Goal: Find specific page/section: Find specific page/section

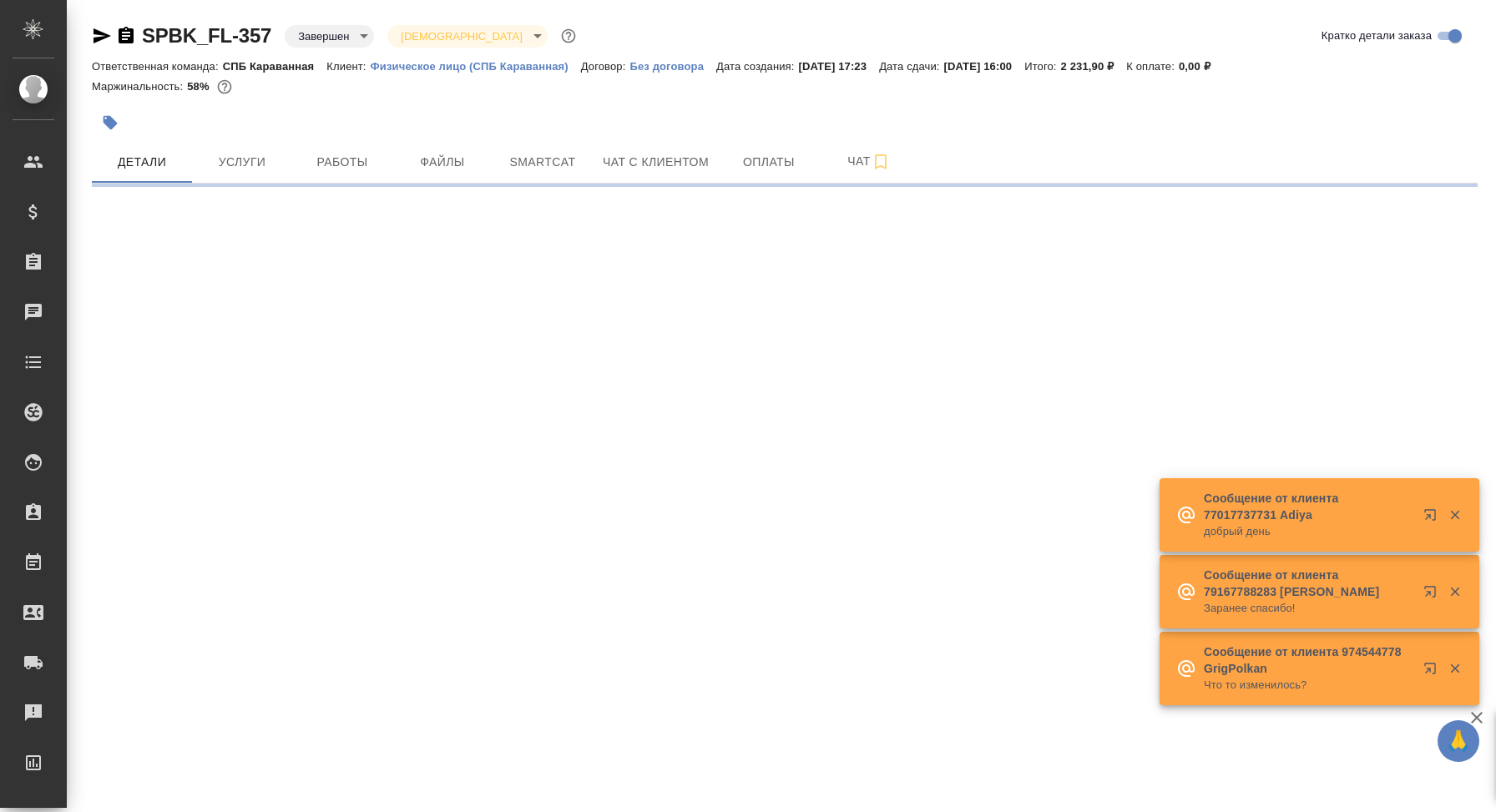
select select "RU"
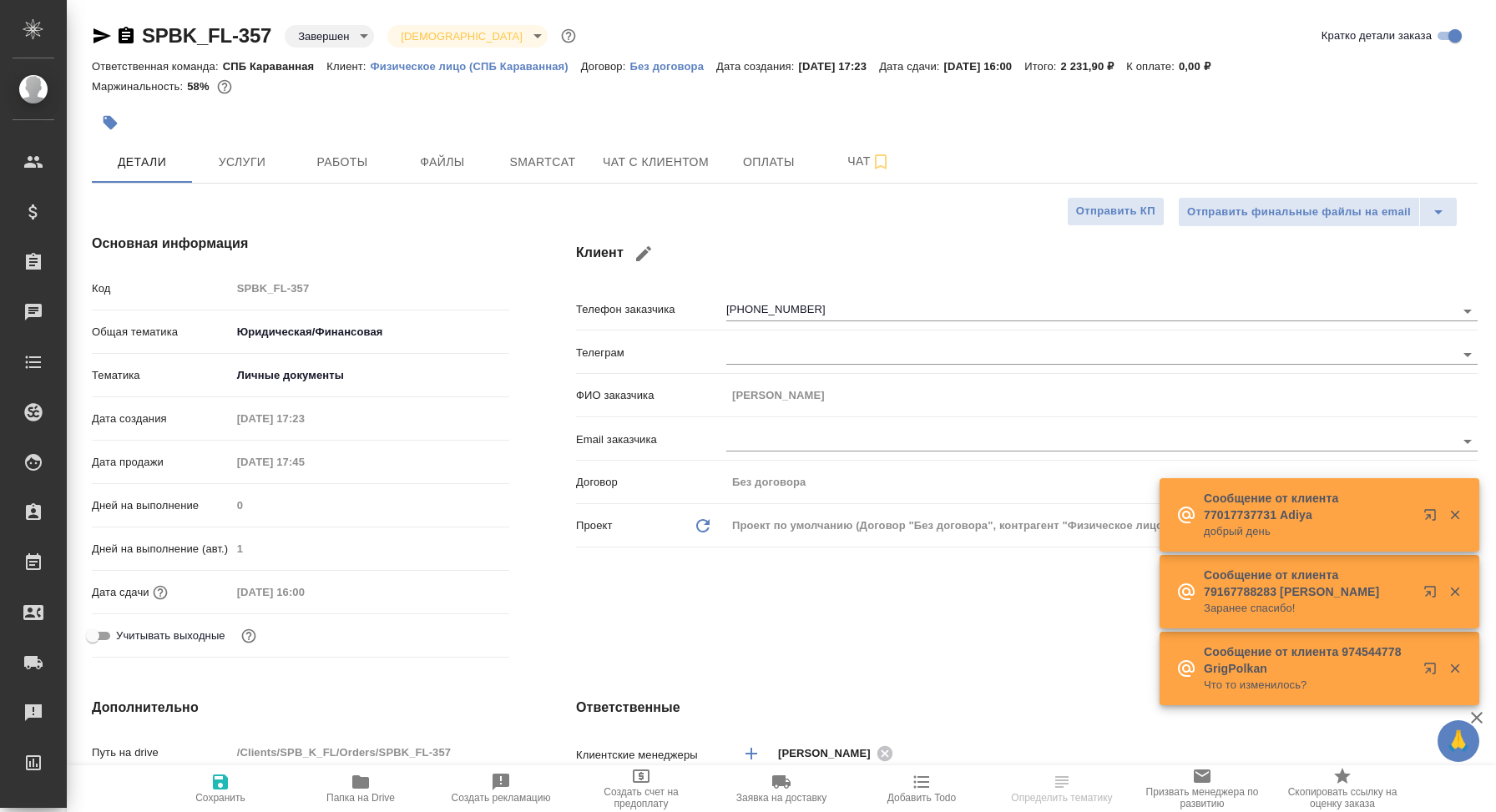
type textarea "x"
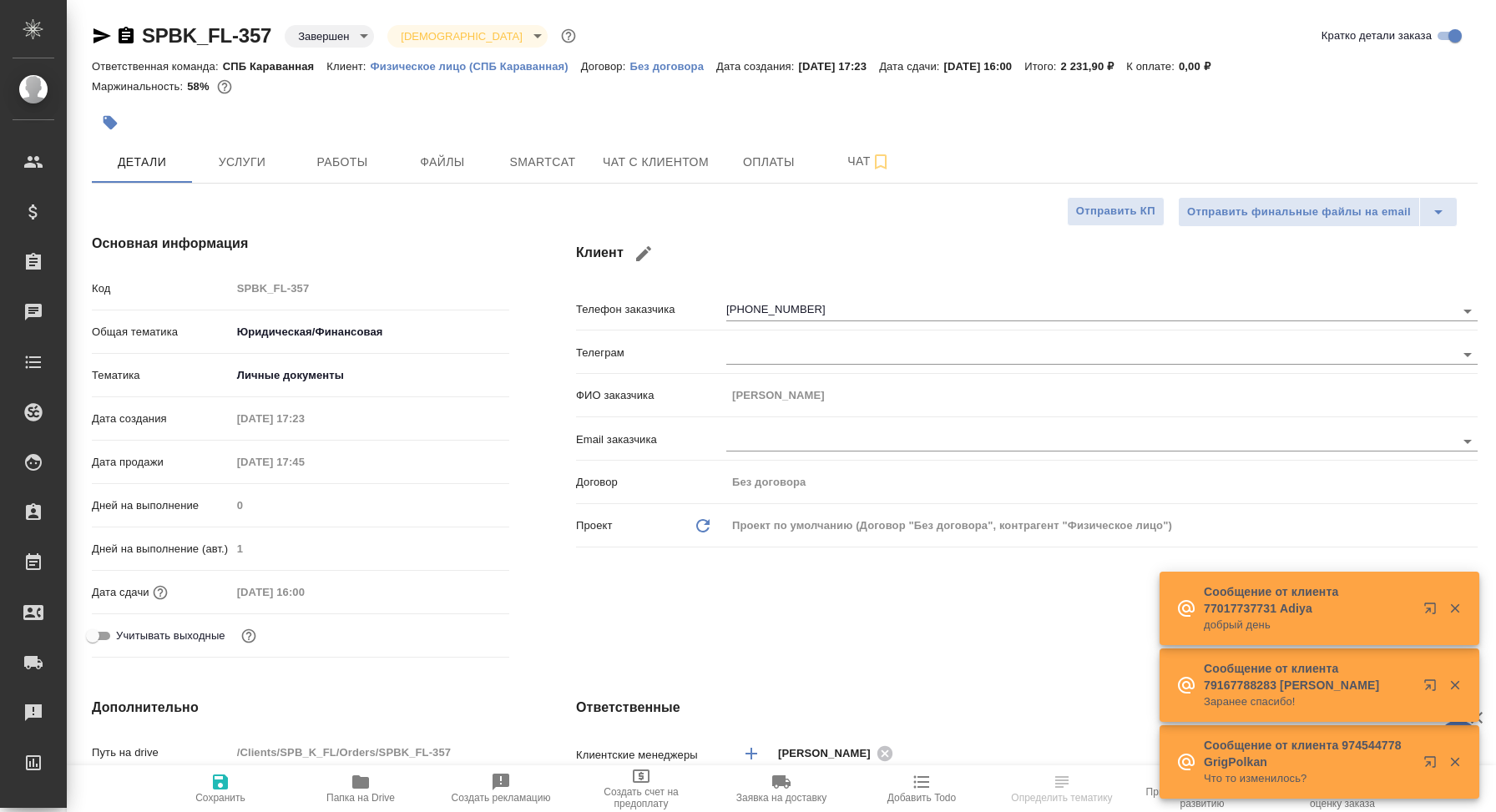
type input "[PERSON_NAME]"
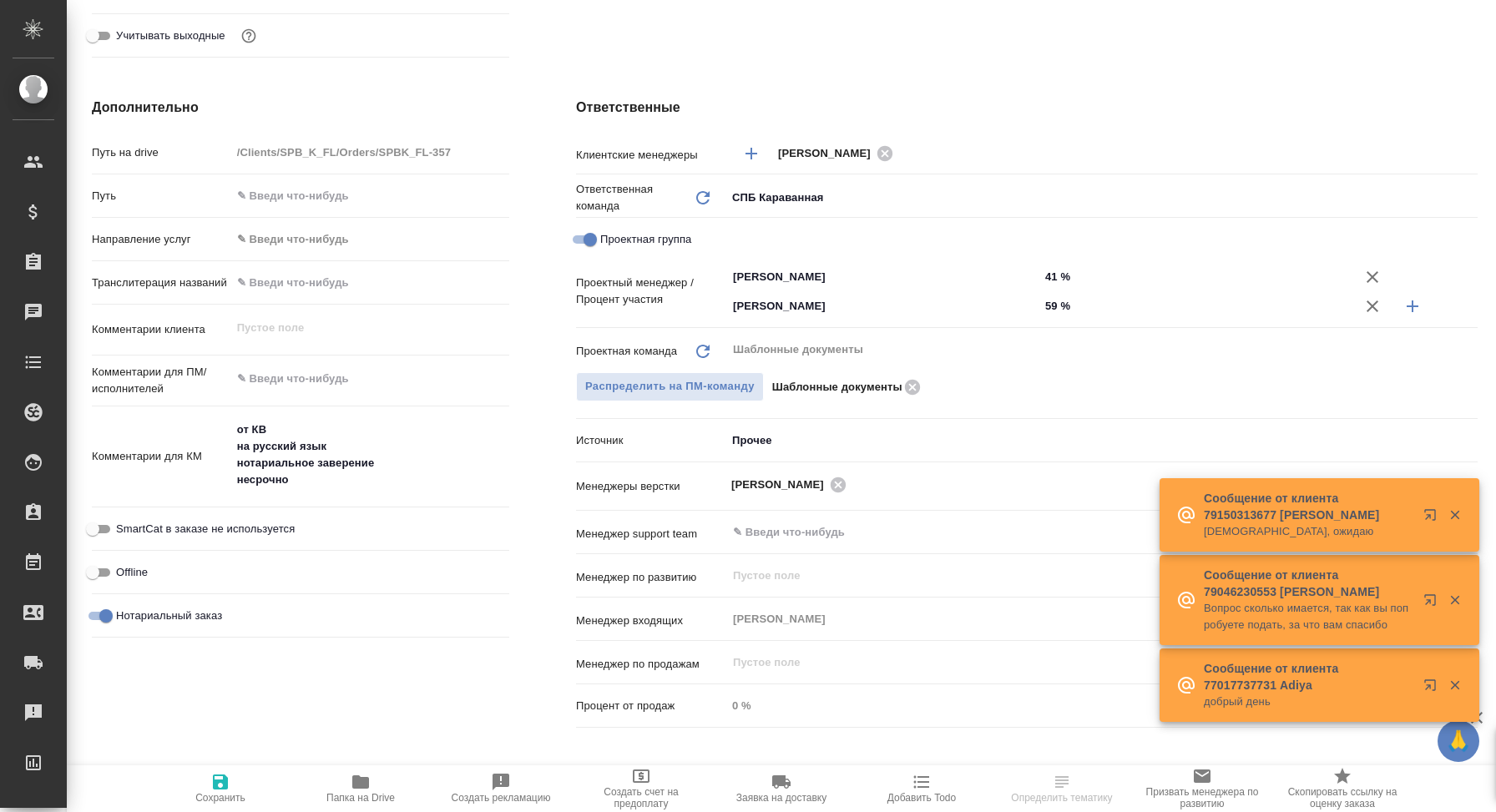
scroll to position [601, 0]
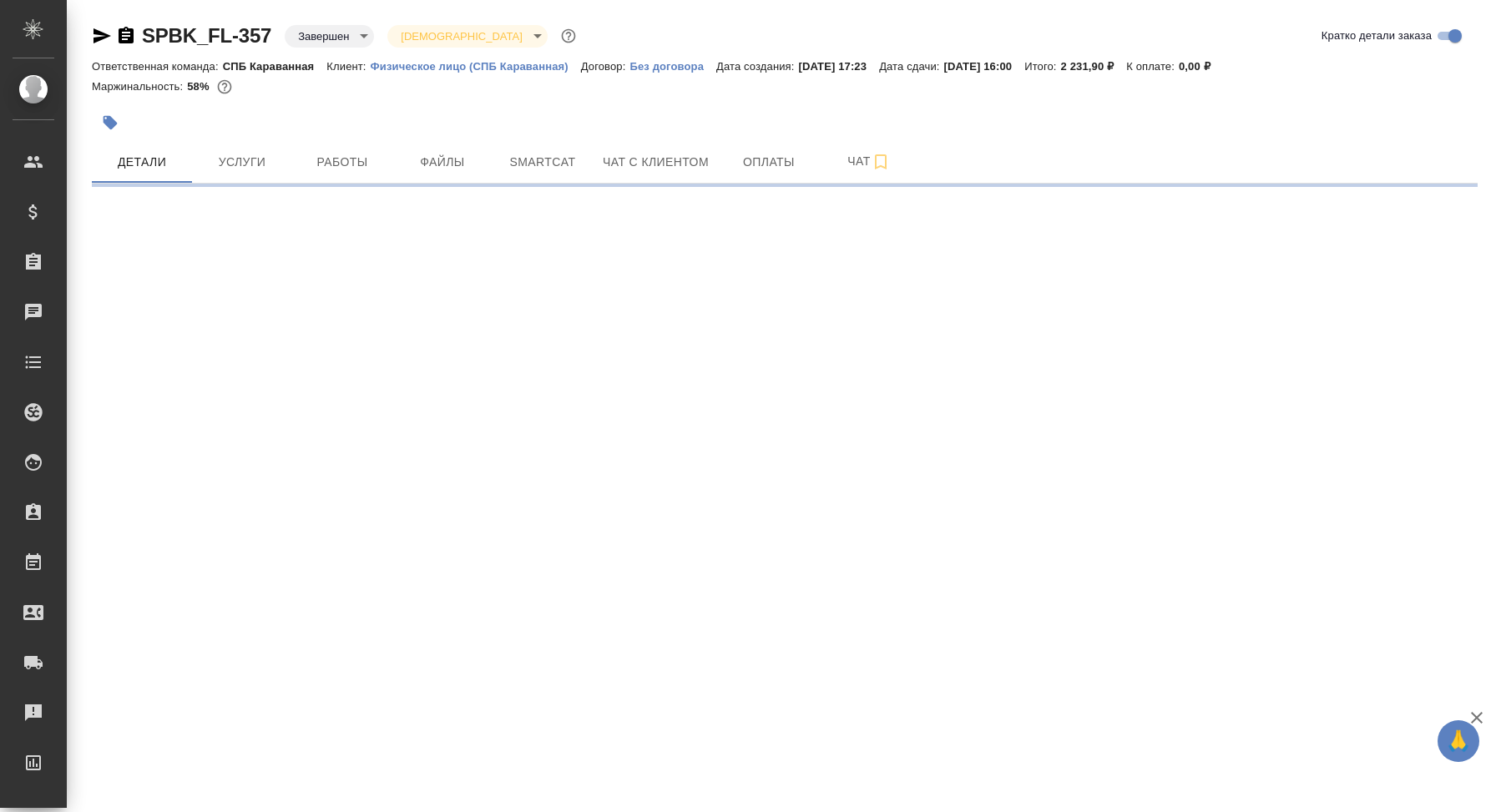
select select "RU"
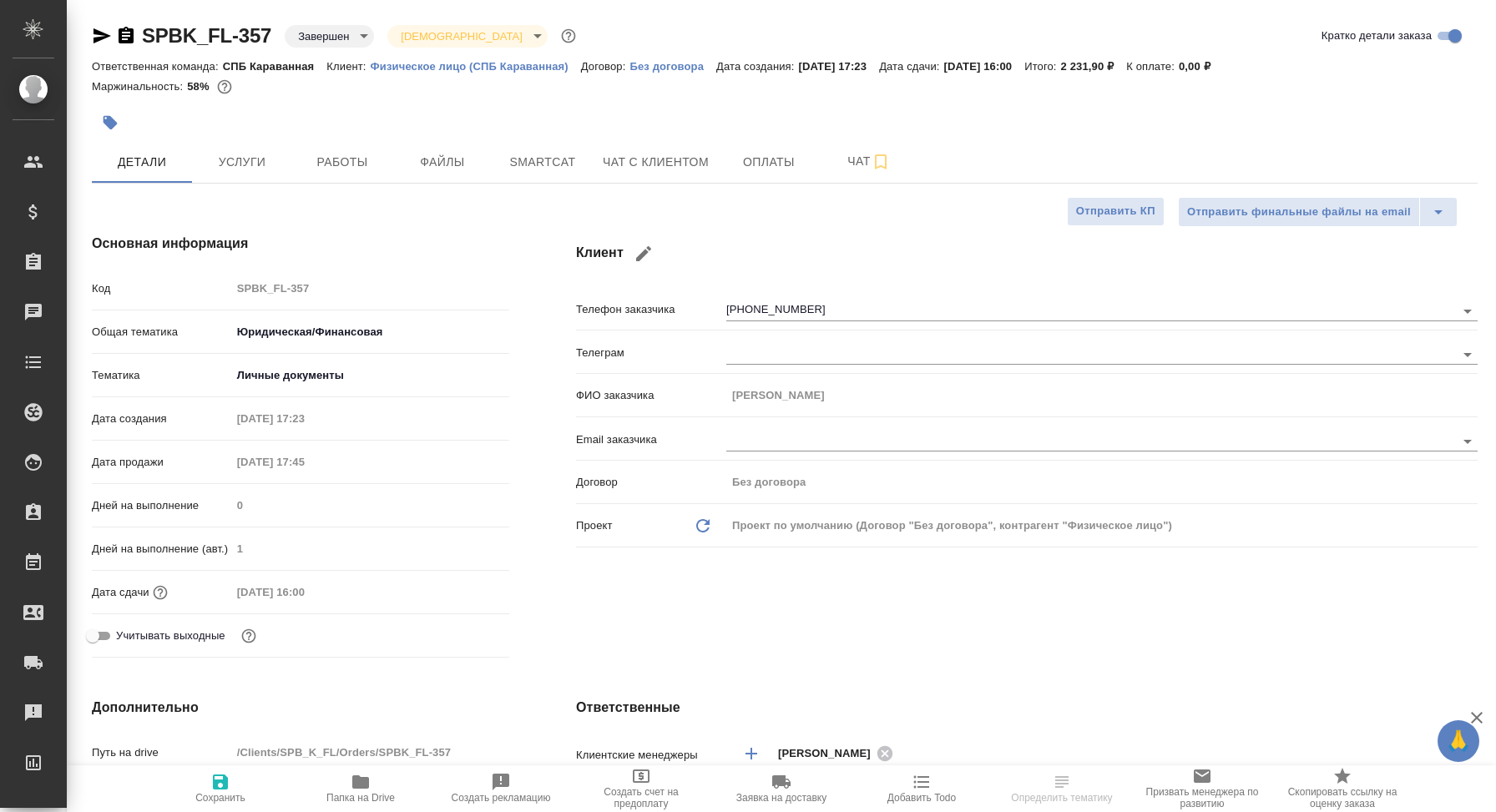
type textarea "x"
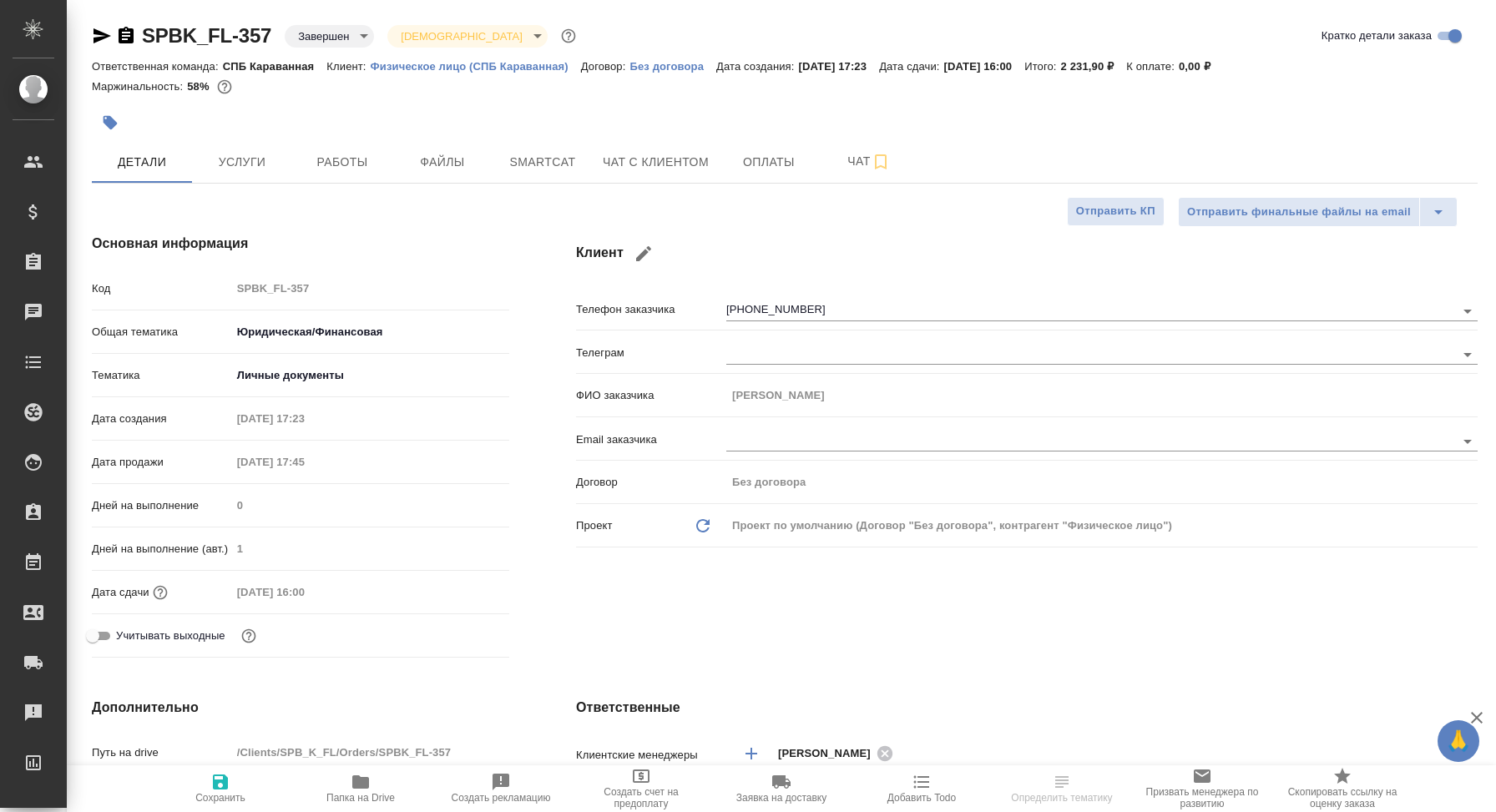
type textarea "x"
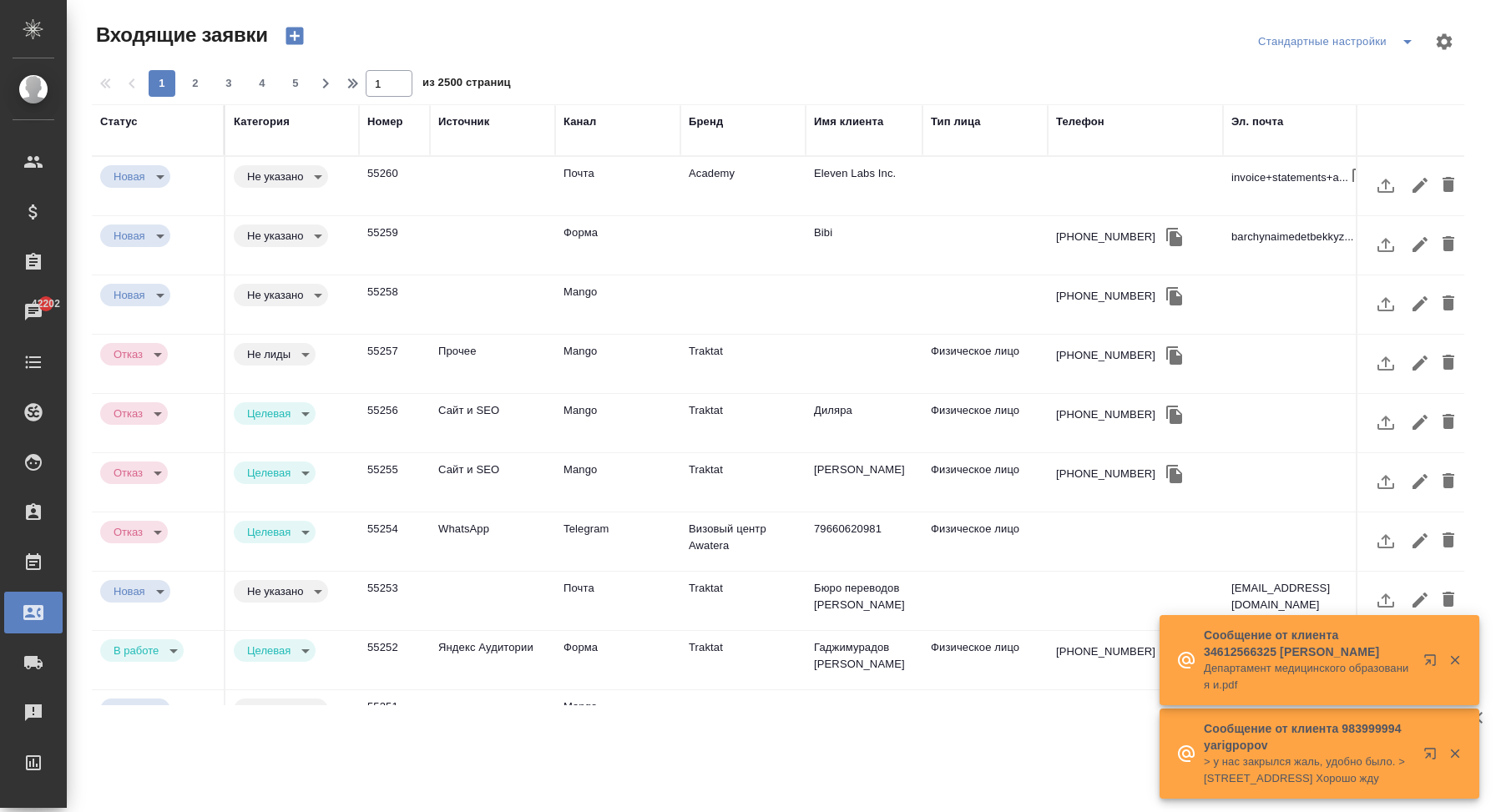
select select "RU"
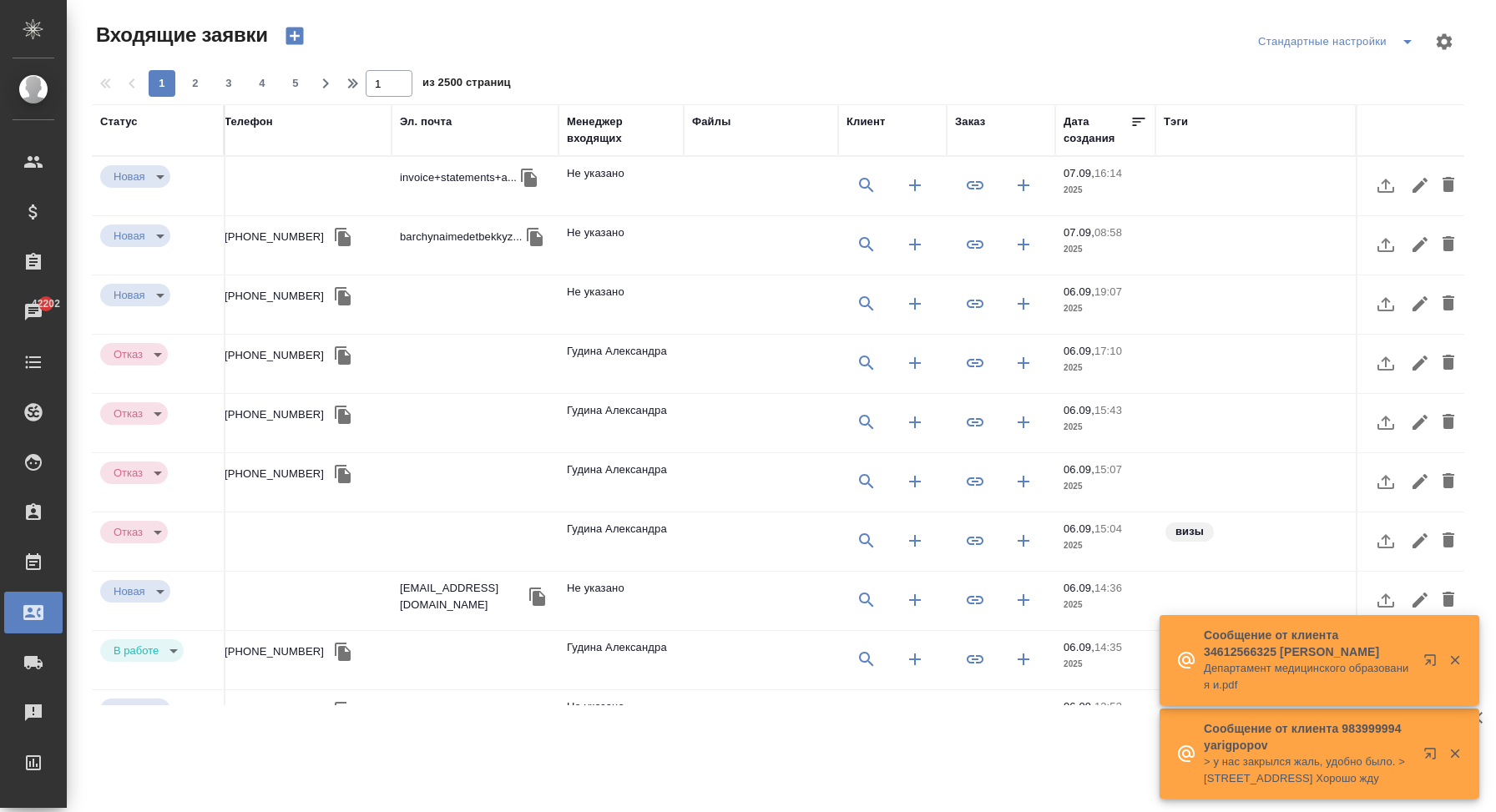
click at [1000, 124] on div "Заказ" at bounding box center [1001, 121] width 92 height 17
click at [968, 124] on div "Заказ" at bounding box center [970, 121] width 30 height 17
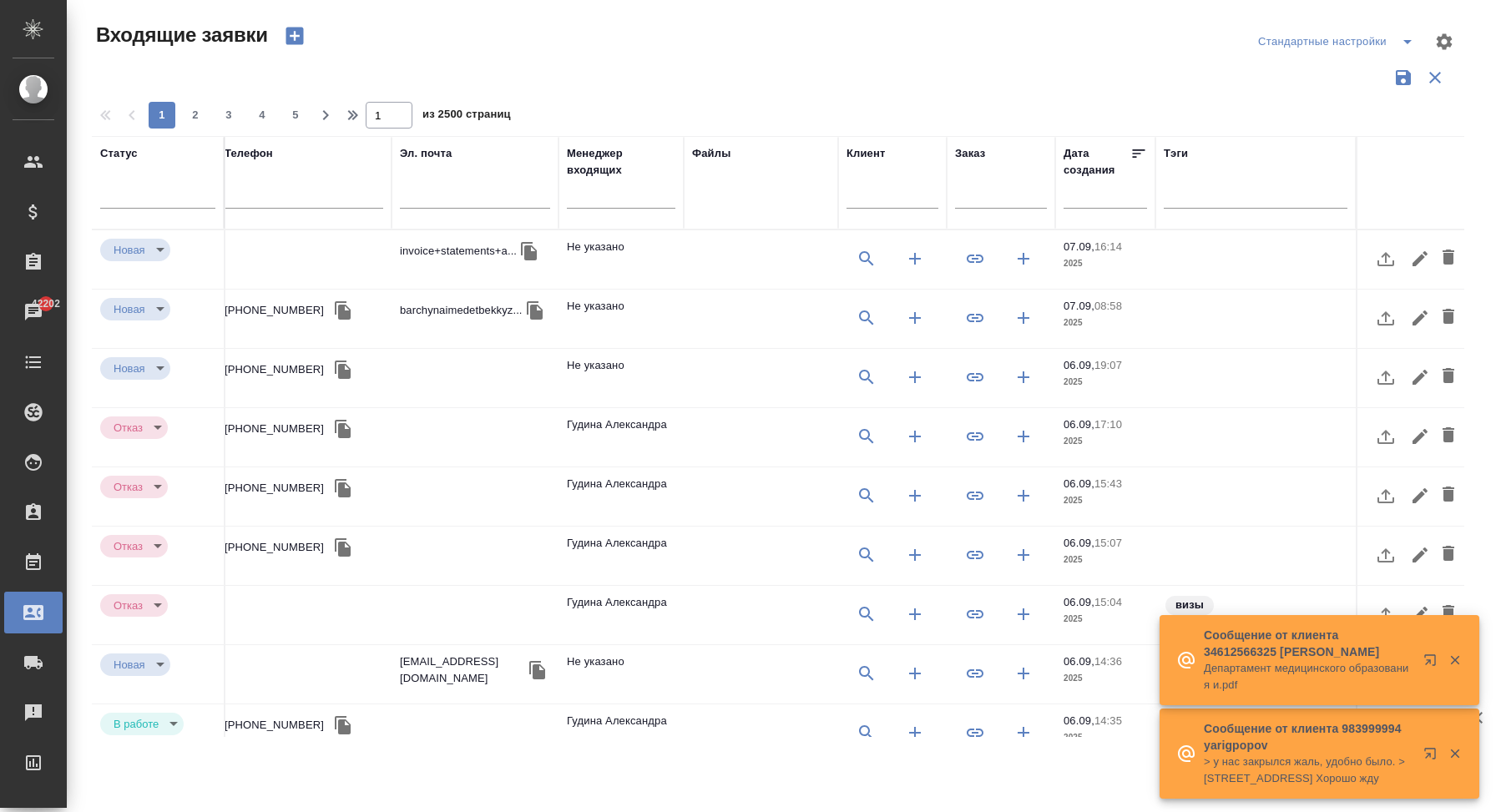
click at [988, 196] on input "text" at bounding box center [1001, 197] width 92 height 21
paste input "T_FL-25764"
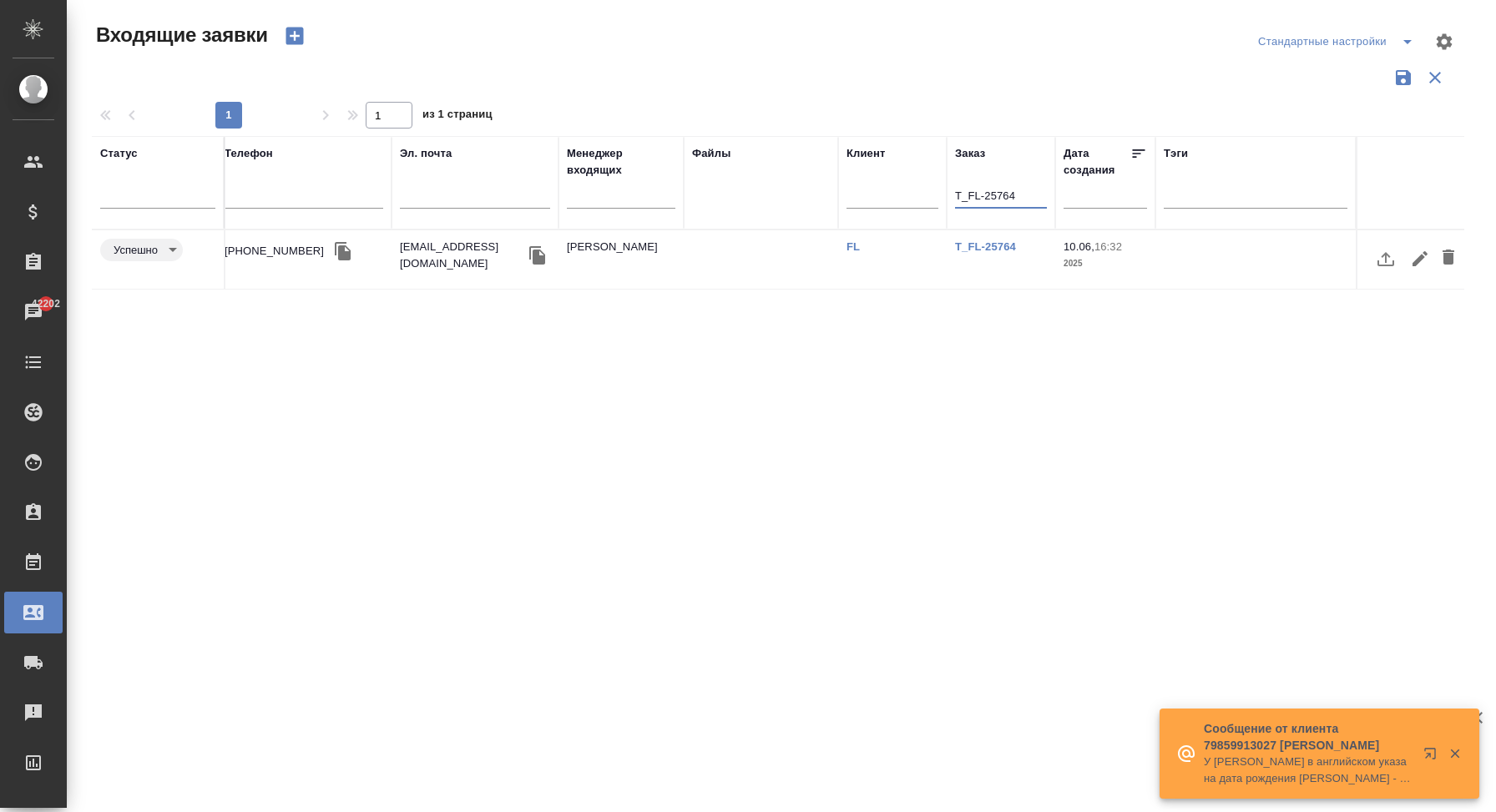
scroll to position [0, 0]
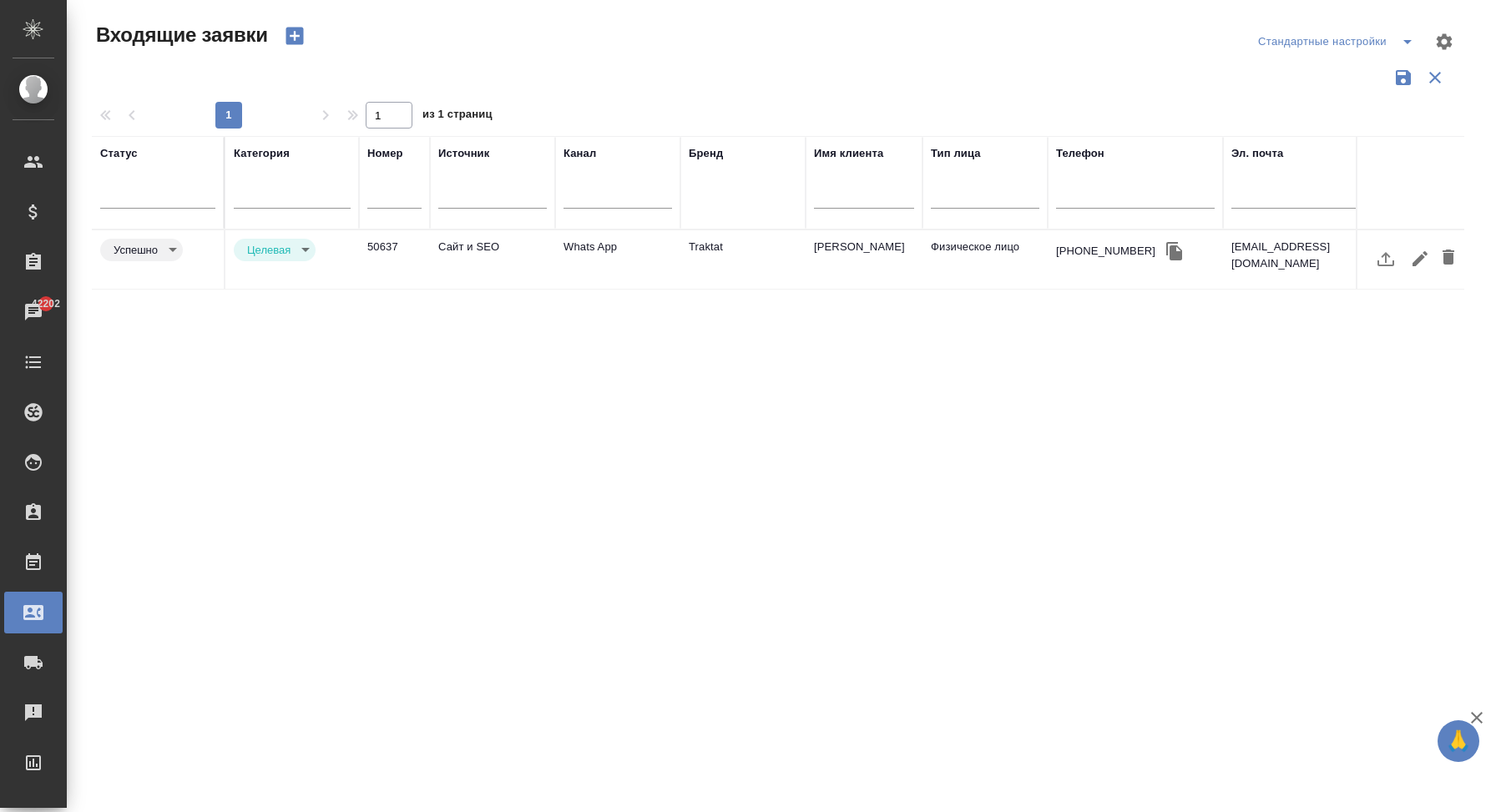
click at [547, 261] on td "Сайт и SEO" at bounding box center [493, 259] width 125 height 58
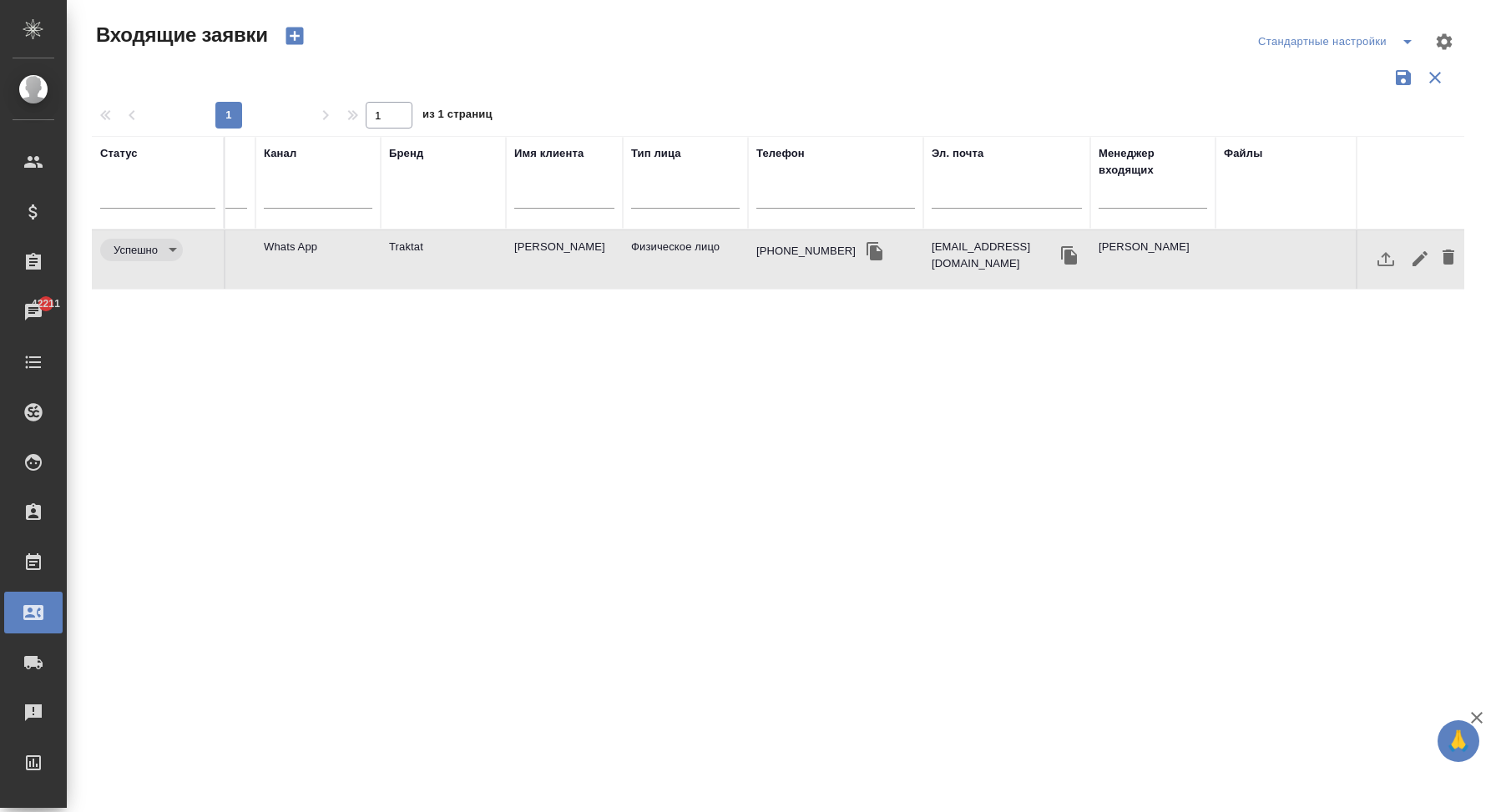
scroll to position [0, 831]
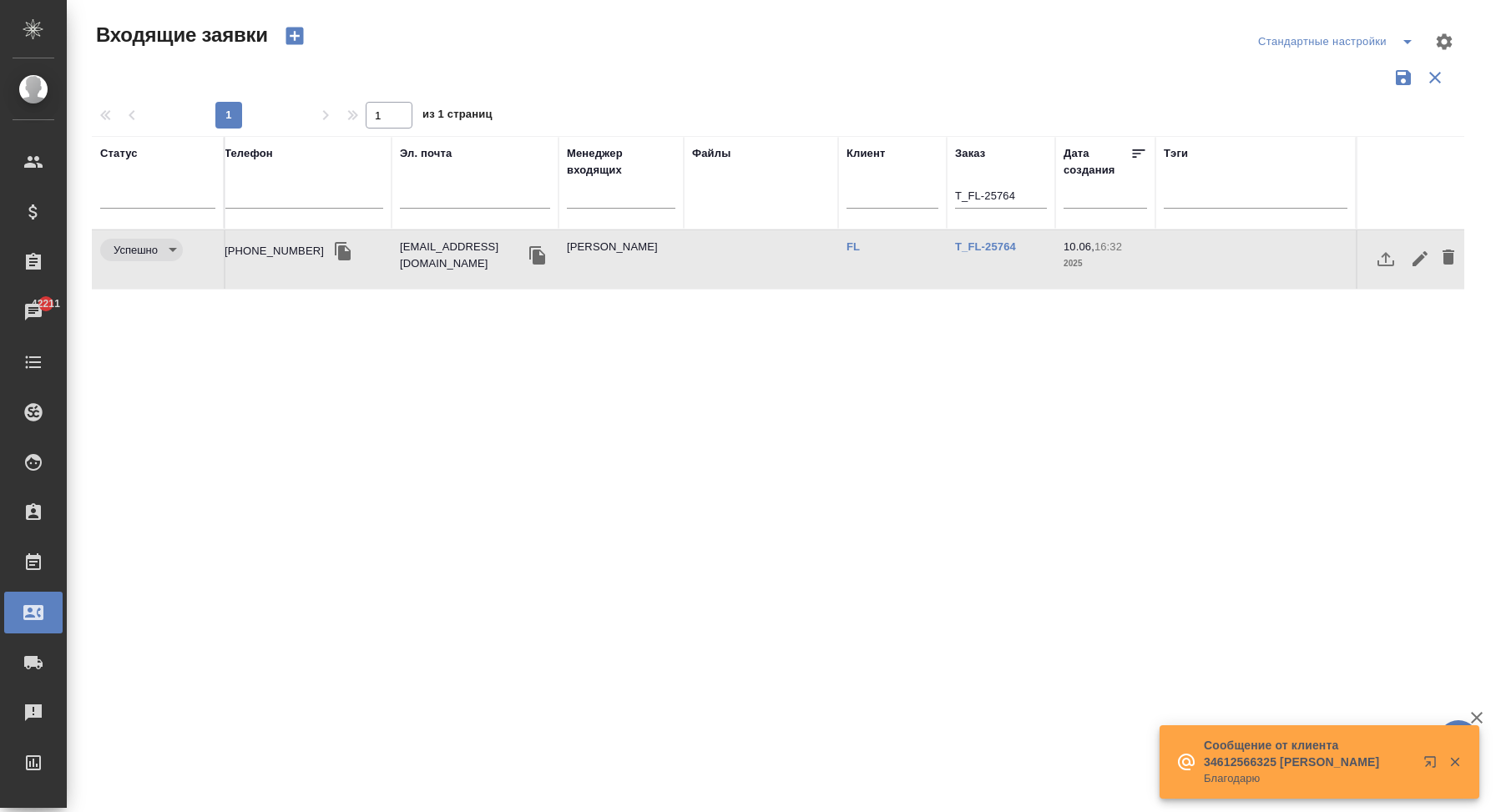
click at [973, 194] on input "T_FL-25764" at bounding box center [1001, 197] width 92 height 21
paste input "D_VLP-1"
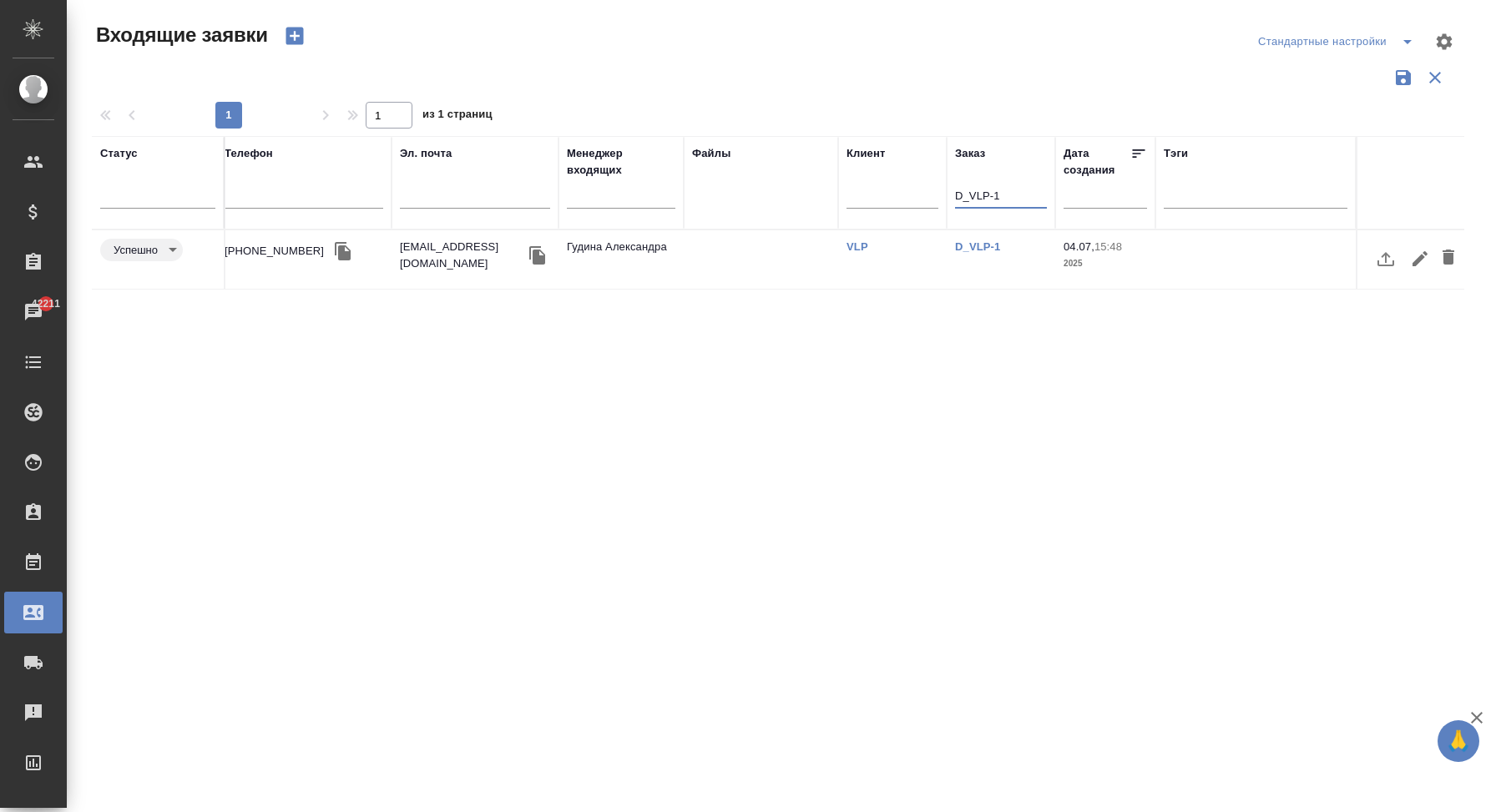
scroll to position [0, 0]
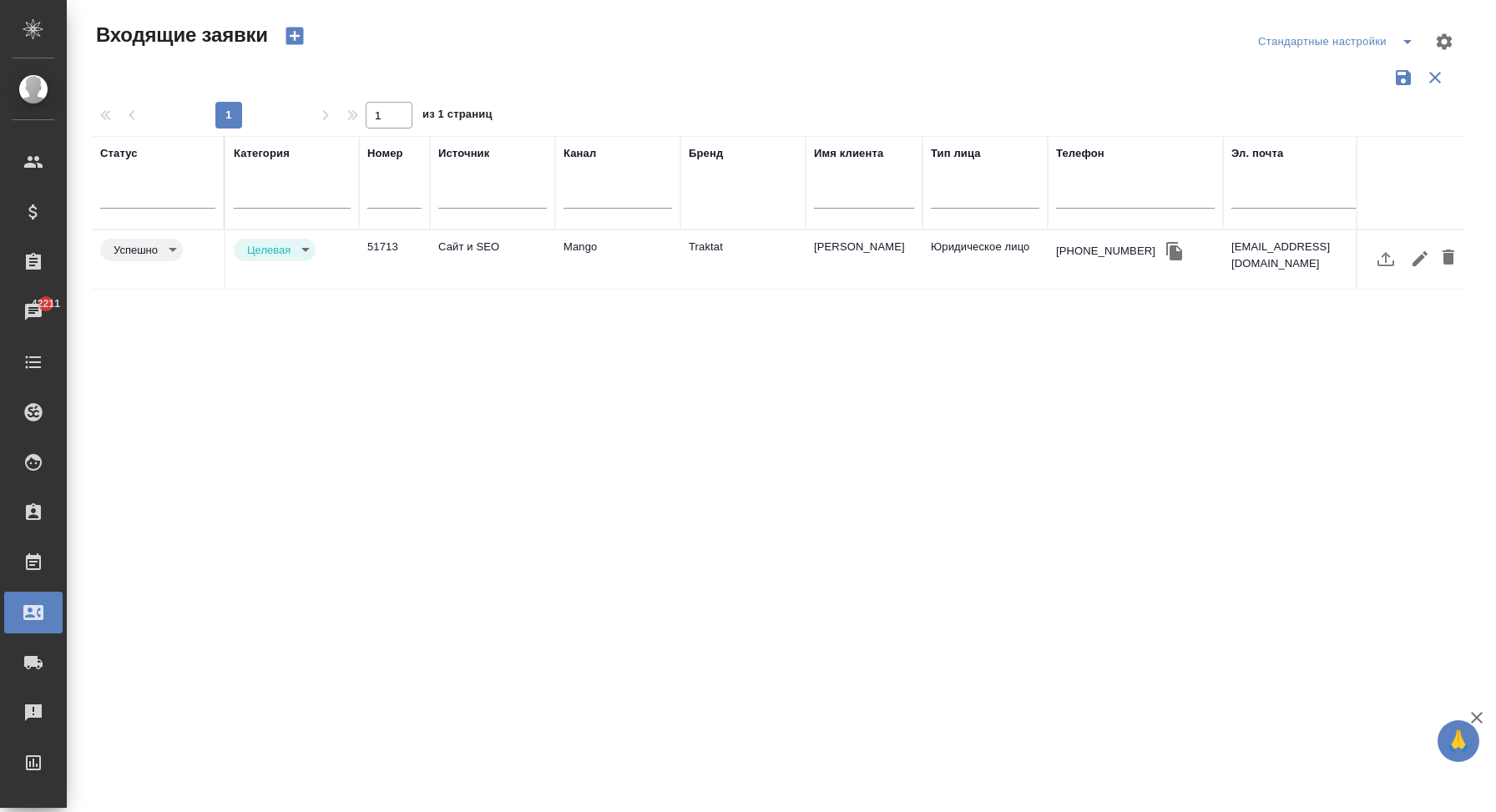
click at [547, 259] on td "Сайт и SEO" at bounding box center [493, 259] width 125 height 58
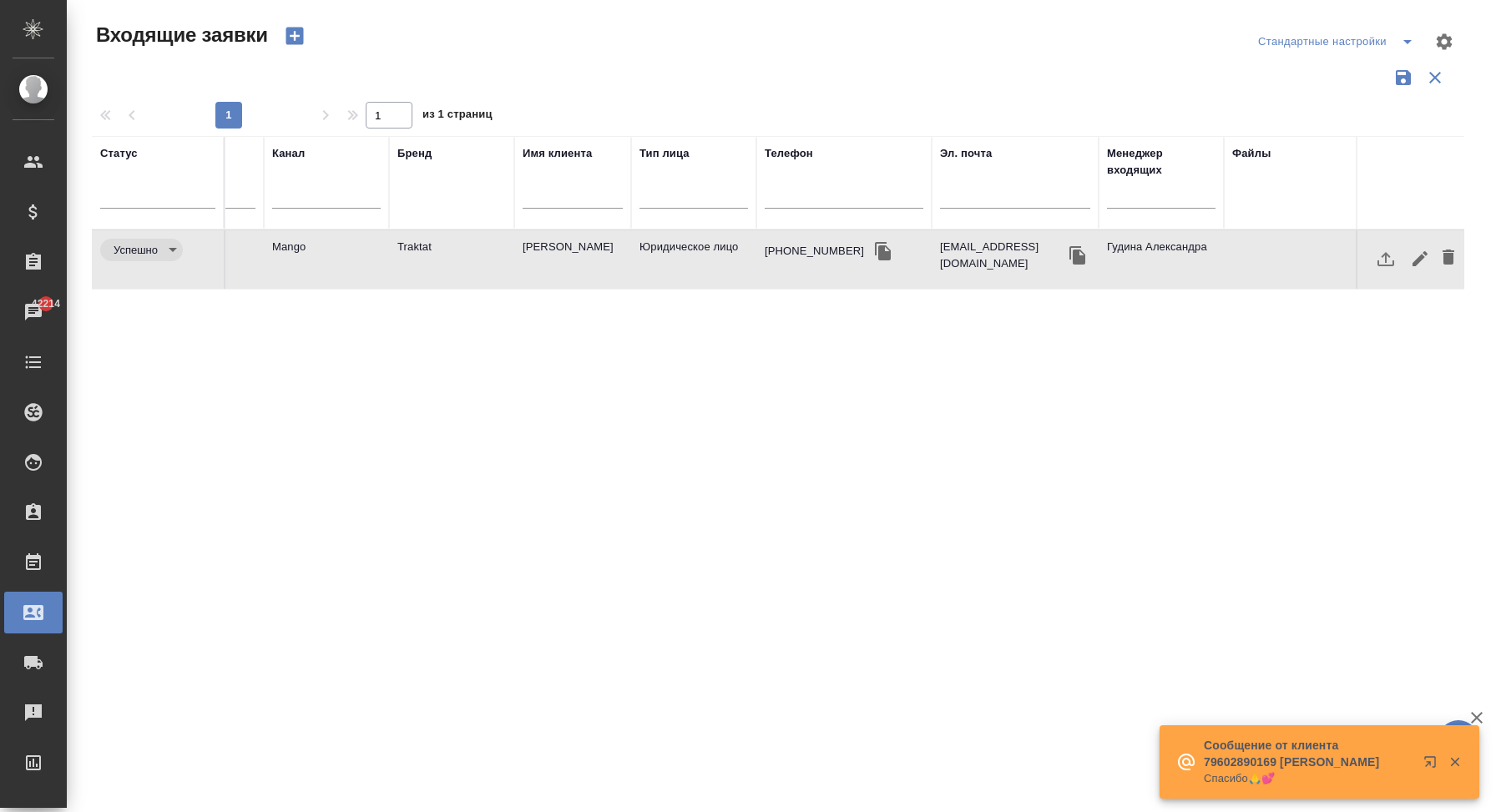
scroll to position [0, 831]
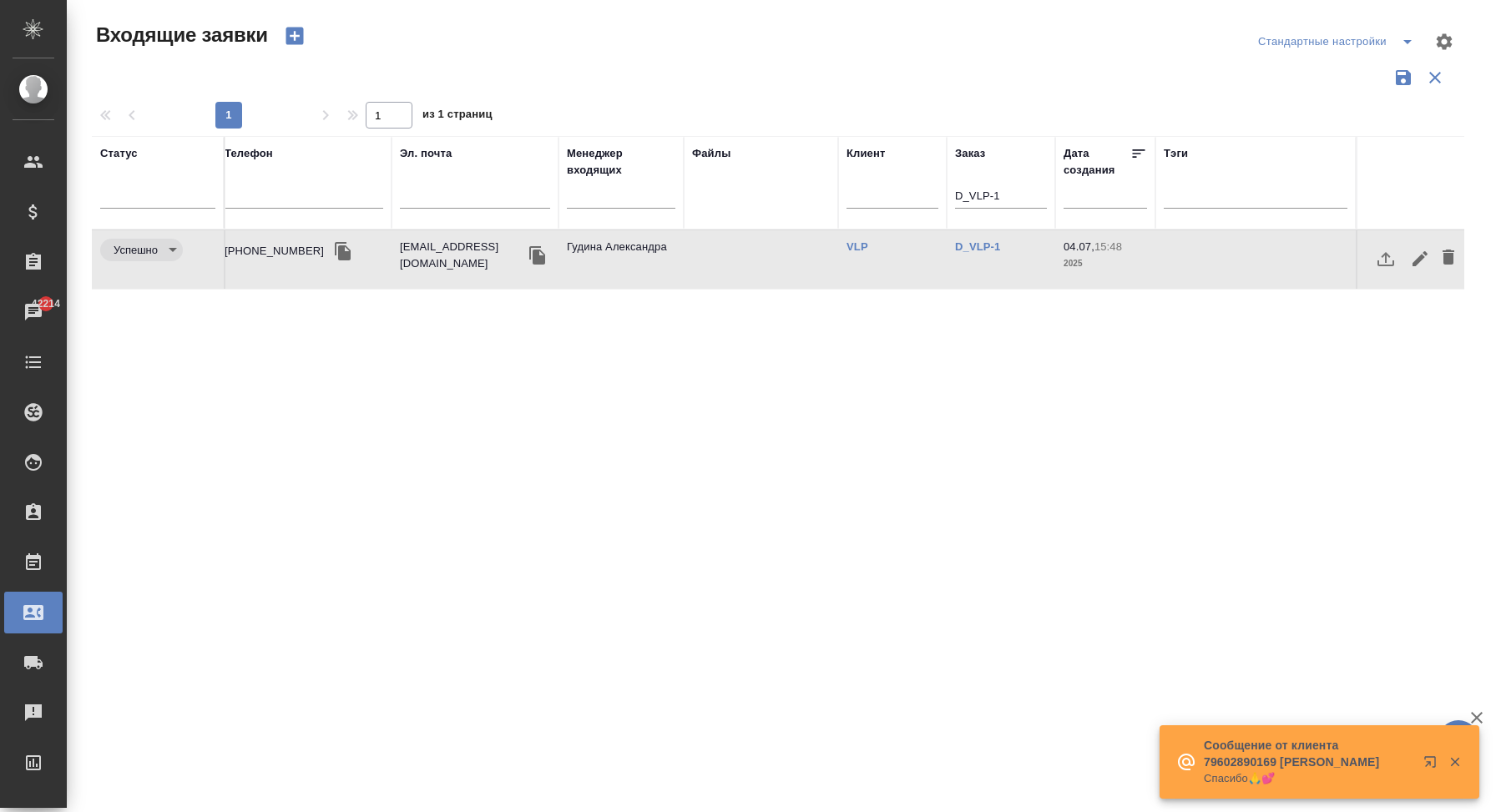
click at [988, 197] on input "D_VLP-1" at bounding box center [1001, 197] width 92 height 21
paste input "T_FL-25840"
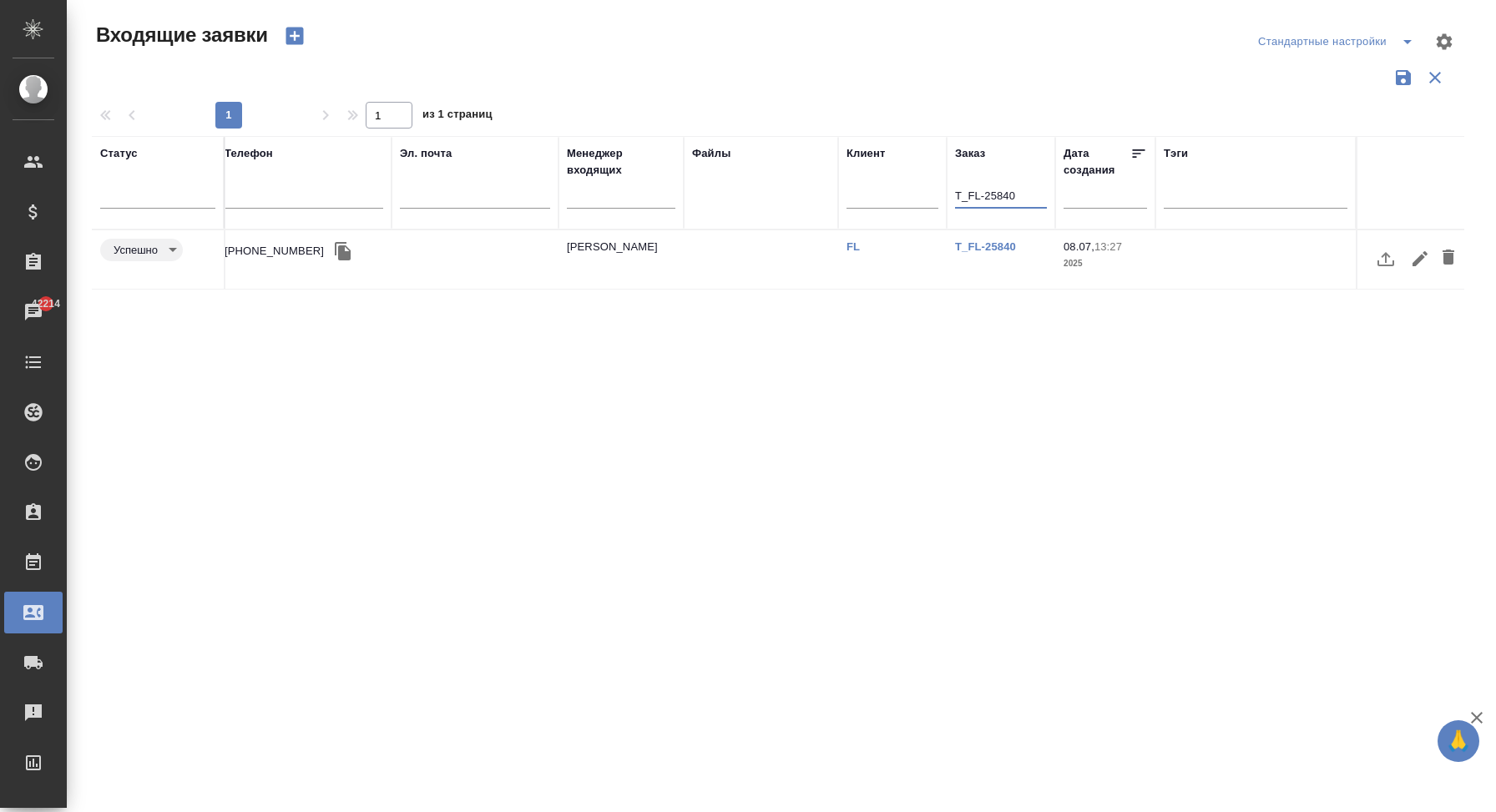
click at [819, 266] on td at bounding box center [761, 259] width 155 height 58
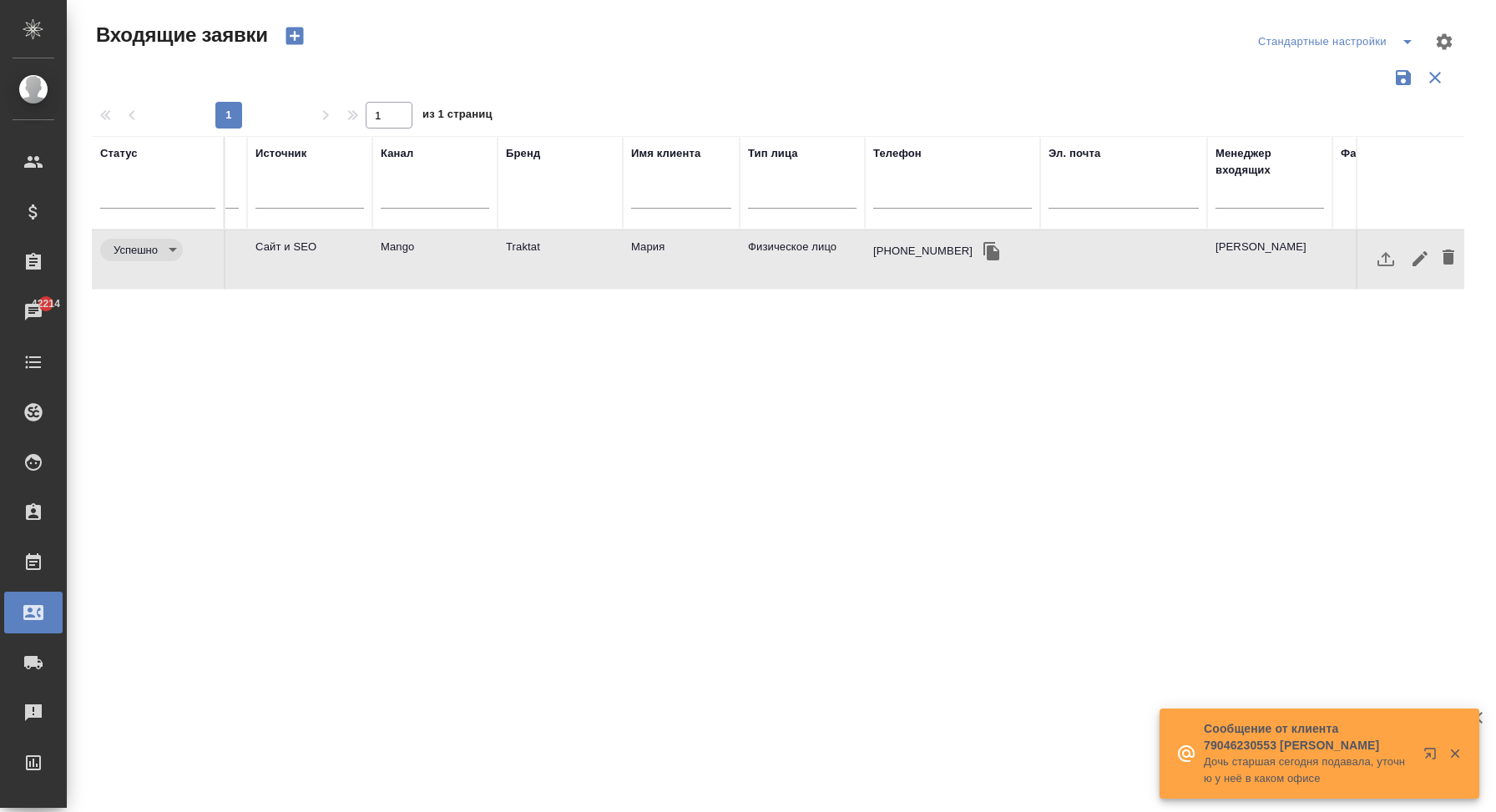
scroll to position [0, 0]
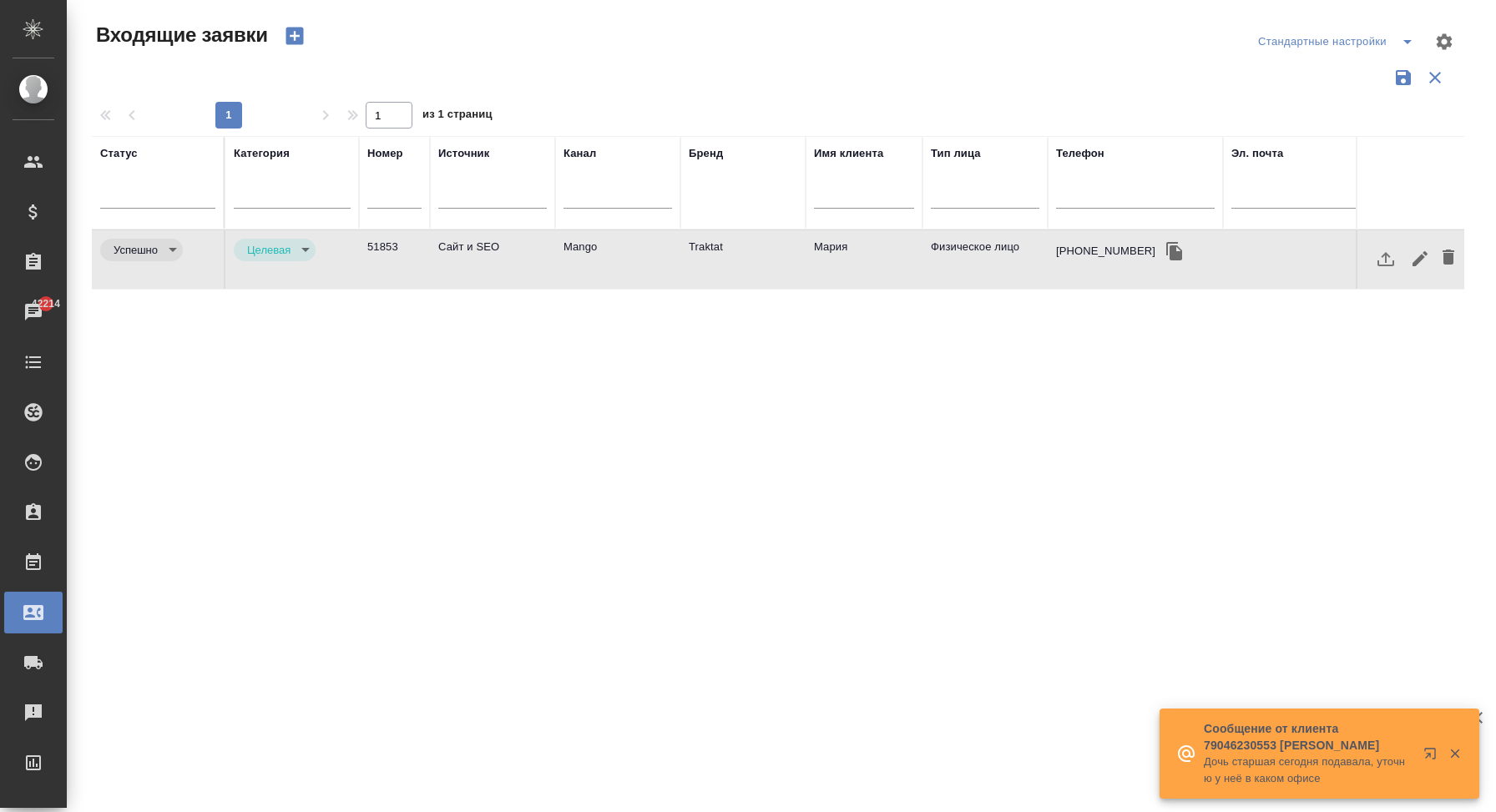
click at [502, 262] on td "Сайт и SEO" at bounding box center [493, 259] width 125 height 58
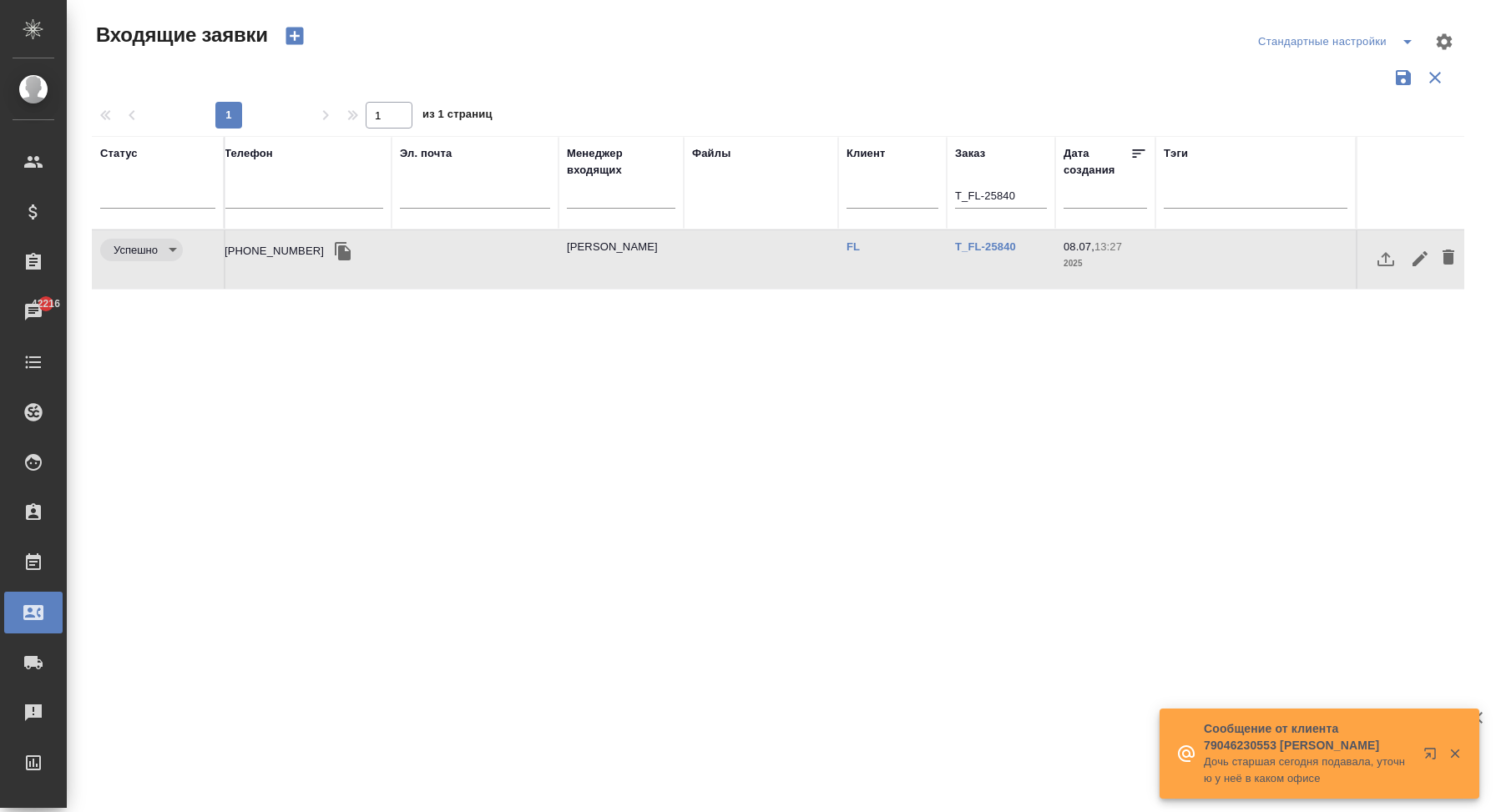
click at [986, 195] on input "T_FL-25840" at bounding box center [1001, 197] width 92 height 21
paste input "764"
type input "T_FL-25764"
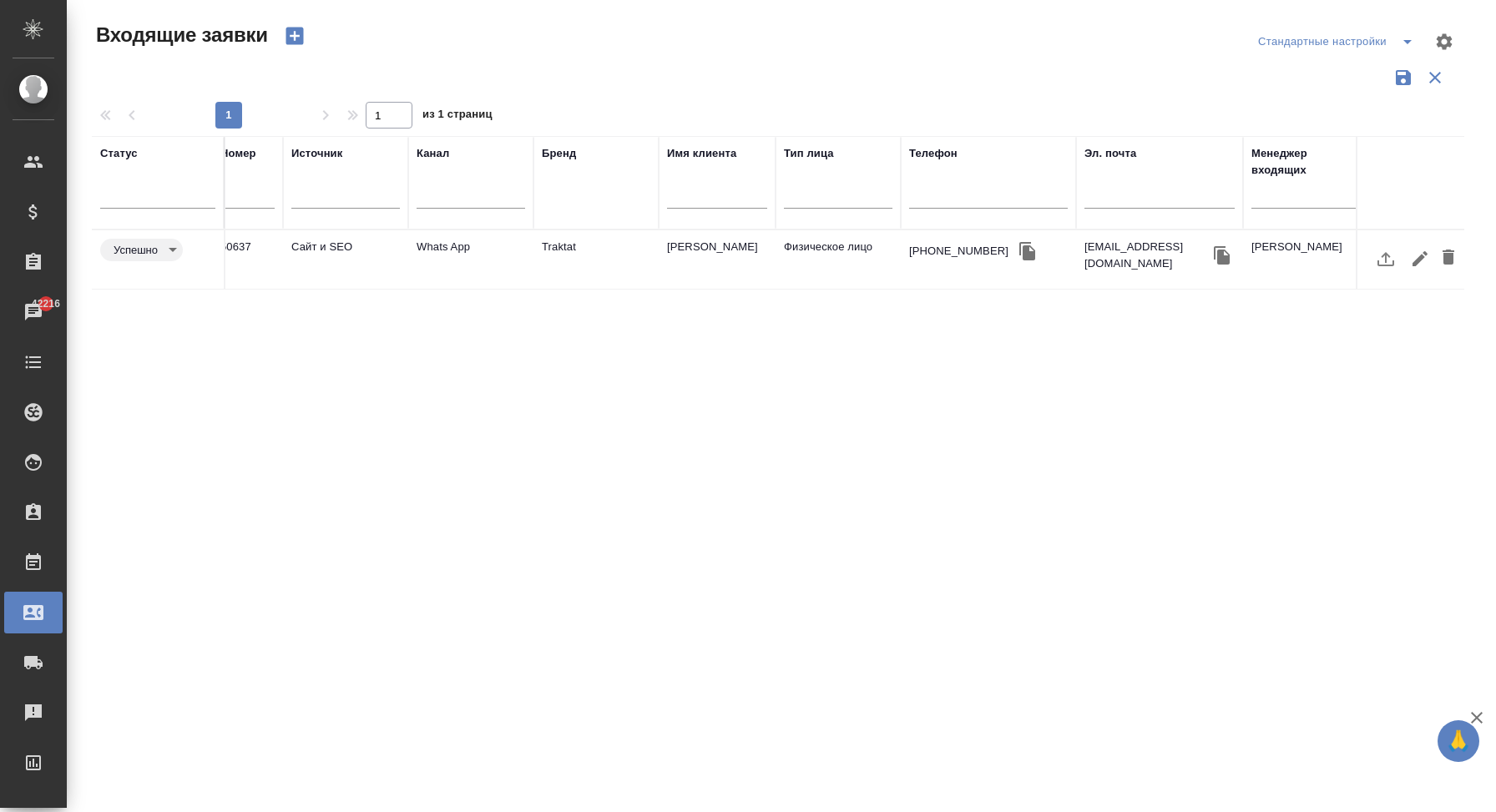
scroll to position [0, 0]
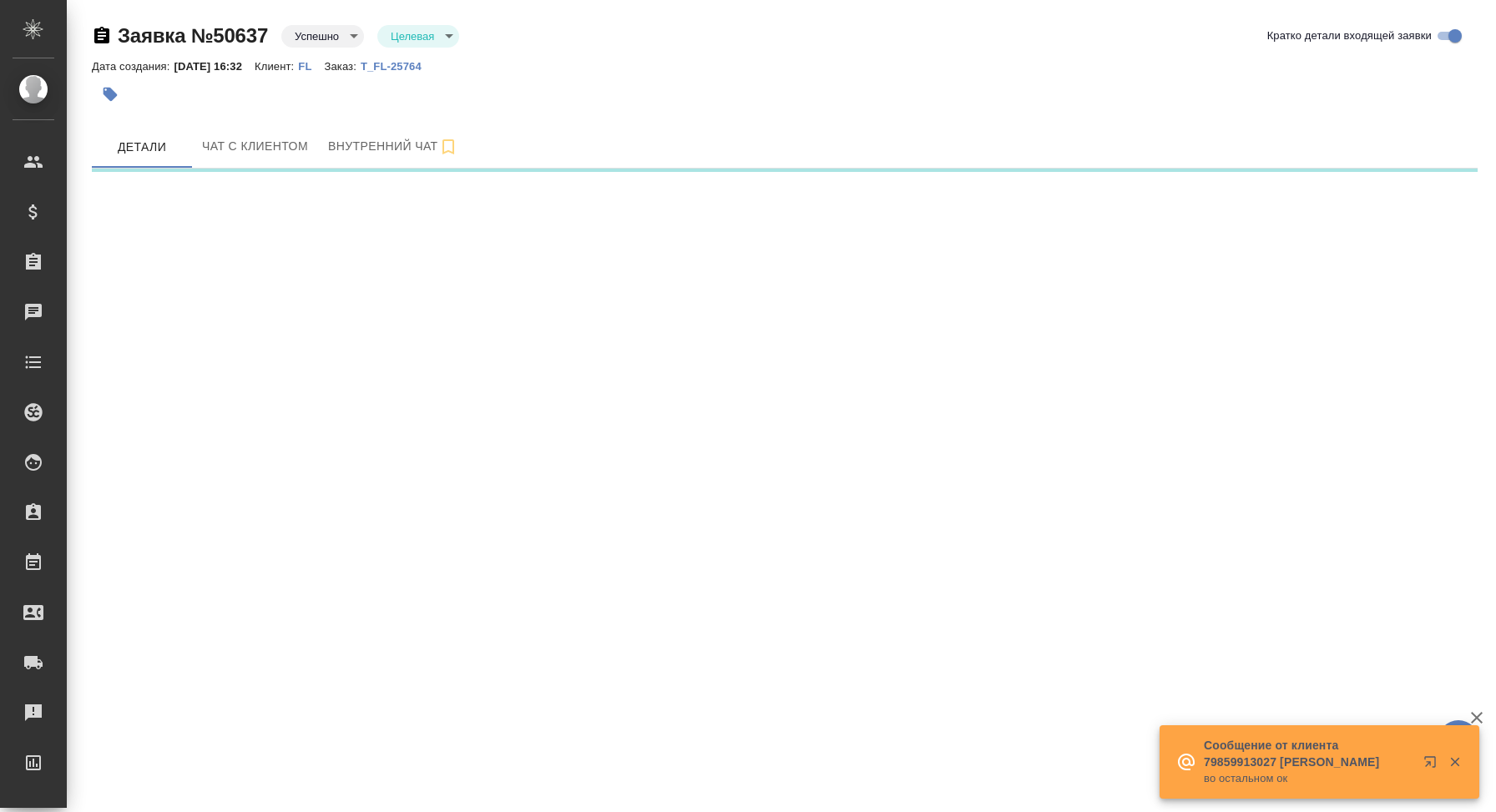
select select "RU"
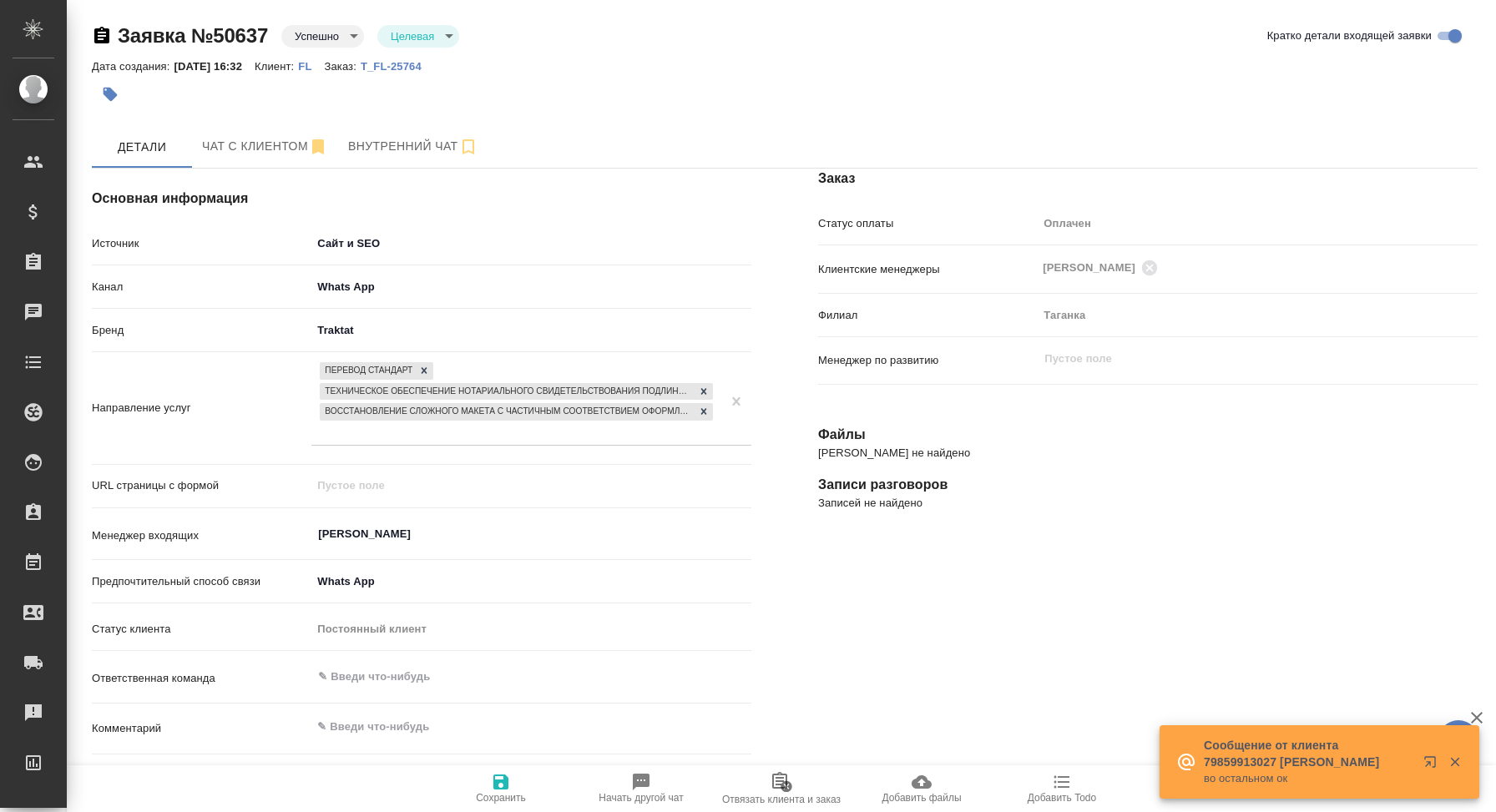
click at [435, 63] on p "T_FL-25764" at bounding box center [398, 66] width 73 height 13
type textarea "x"
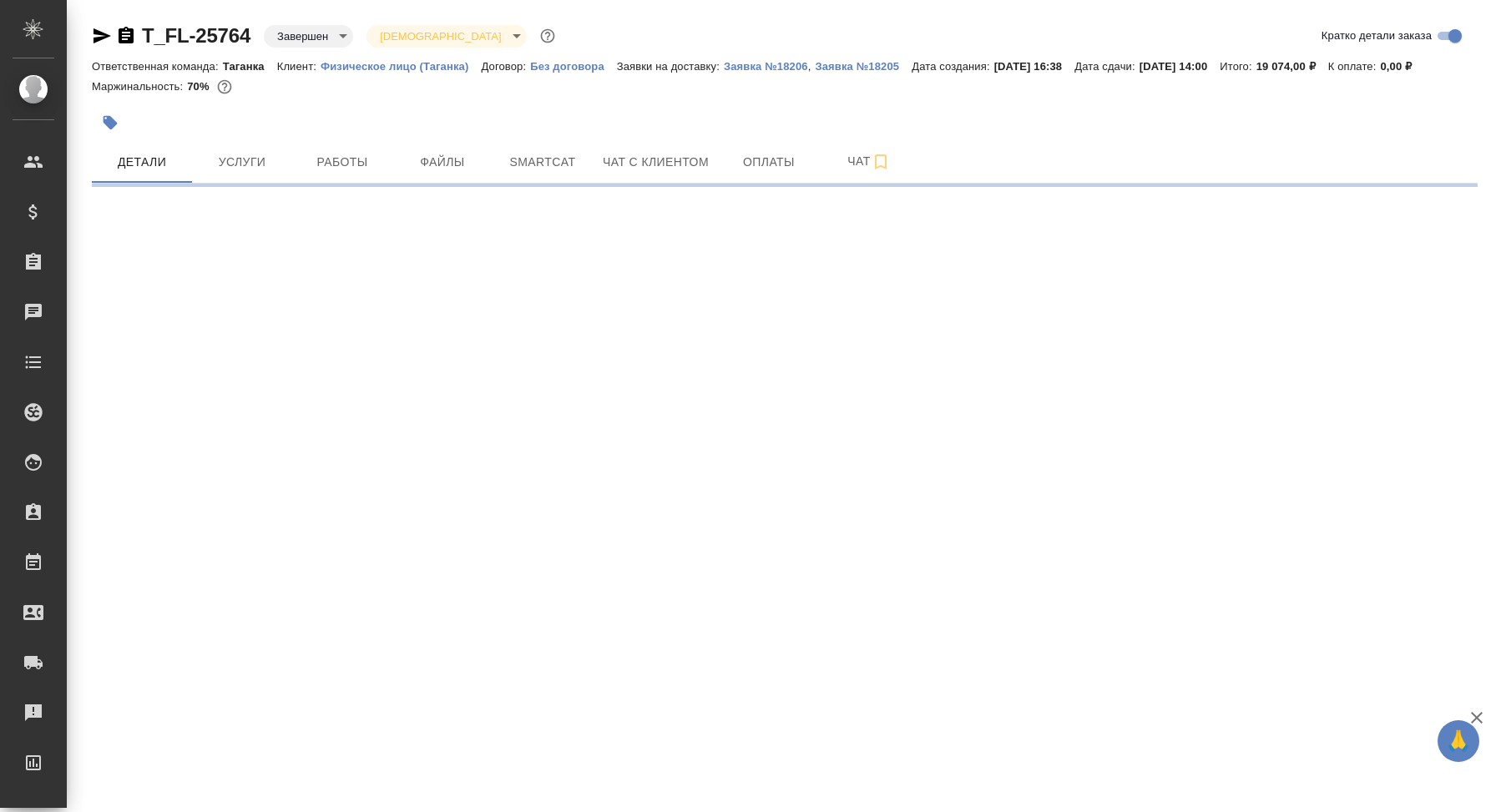
select select "RU"
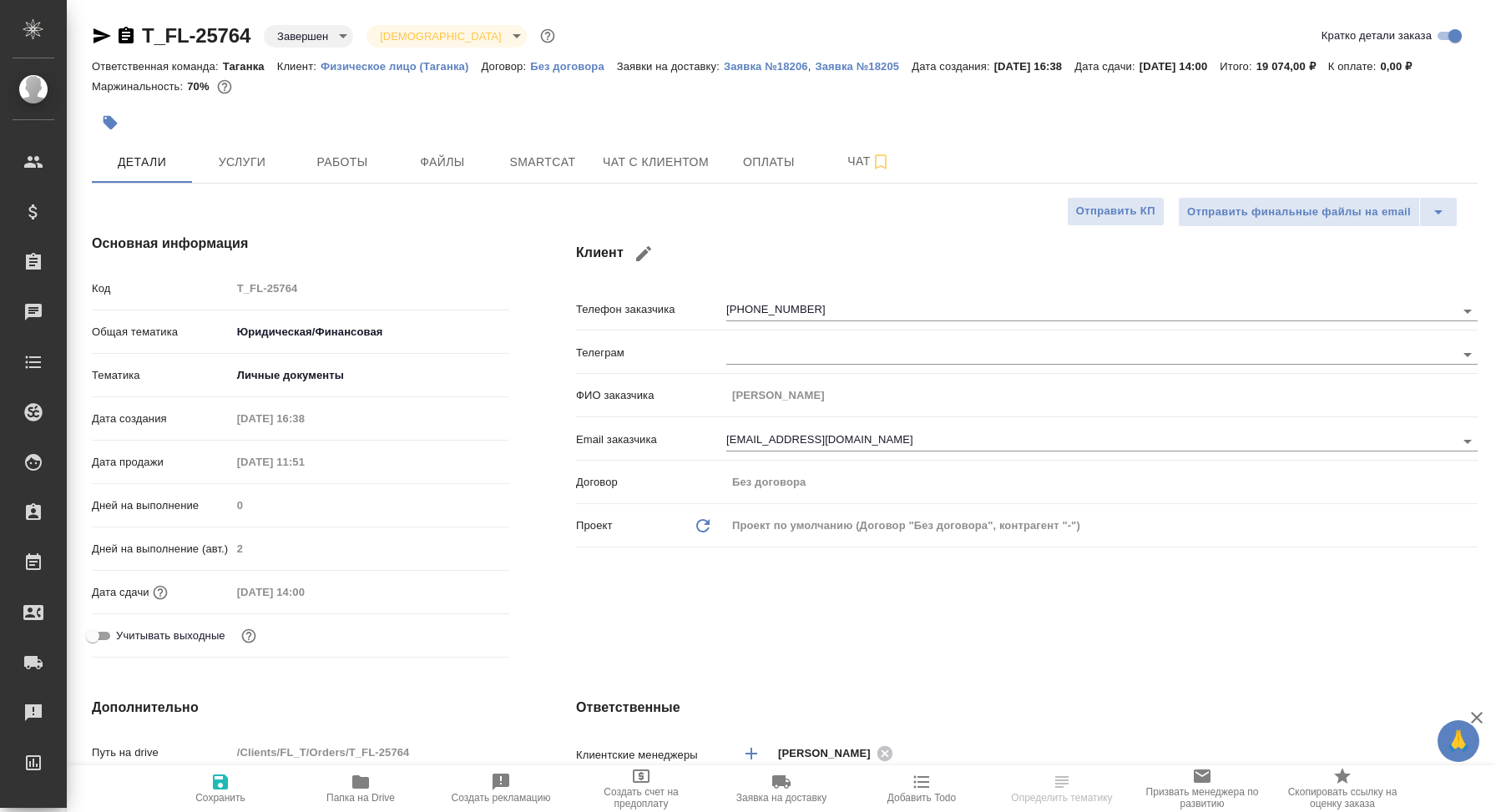
type textarea "x"
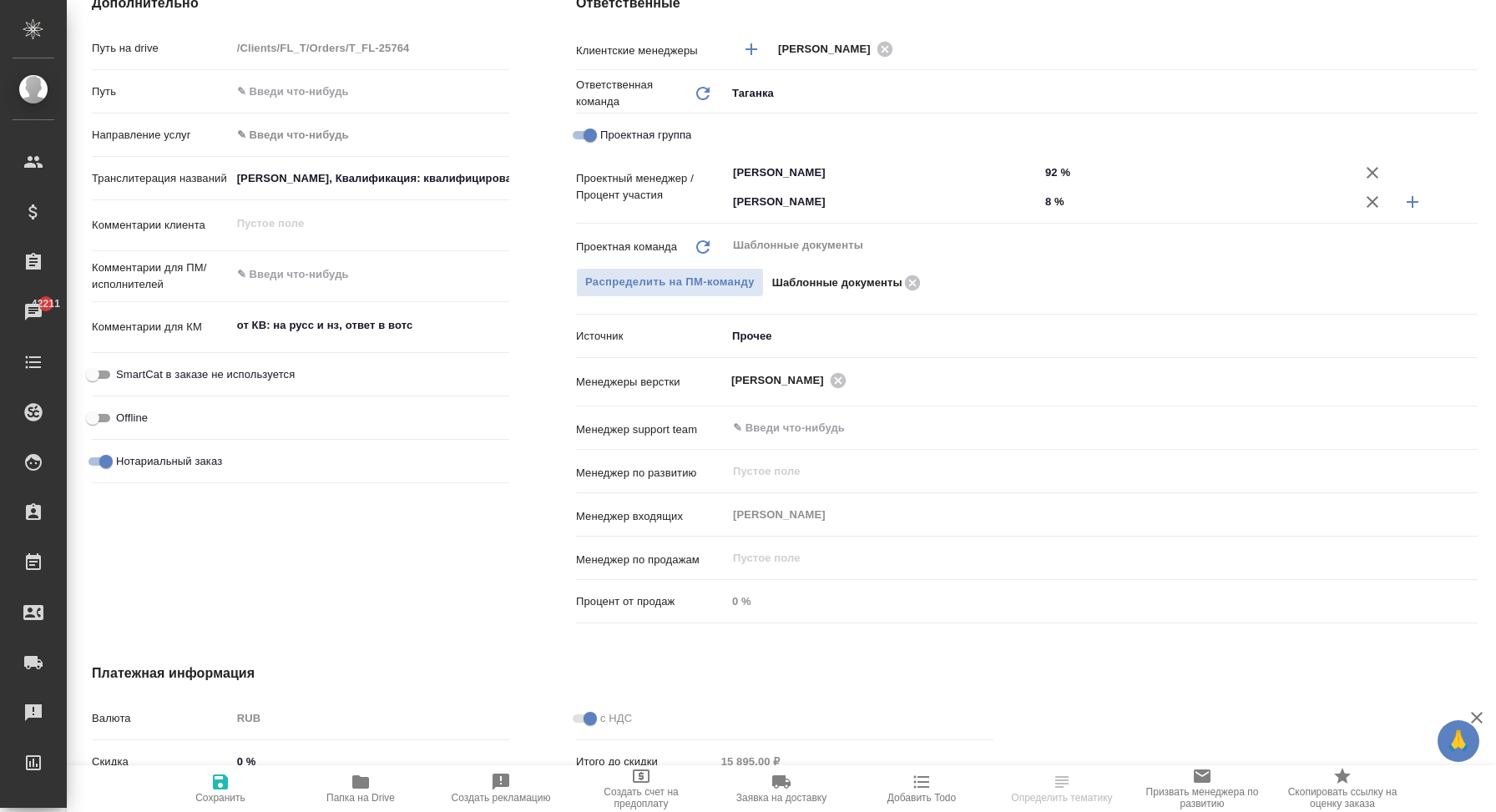
scroll to position [710, 0]
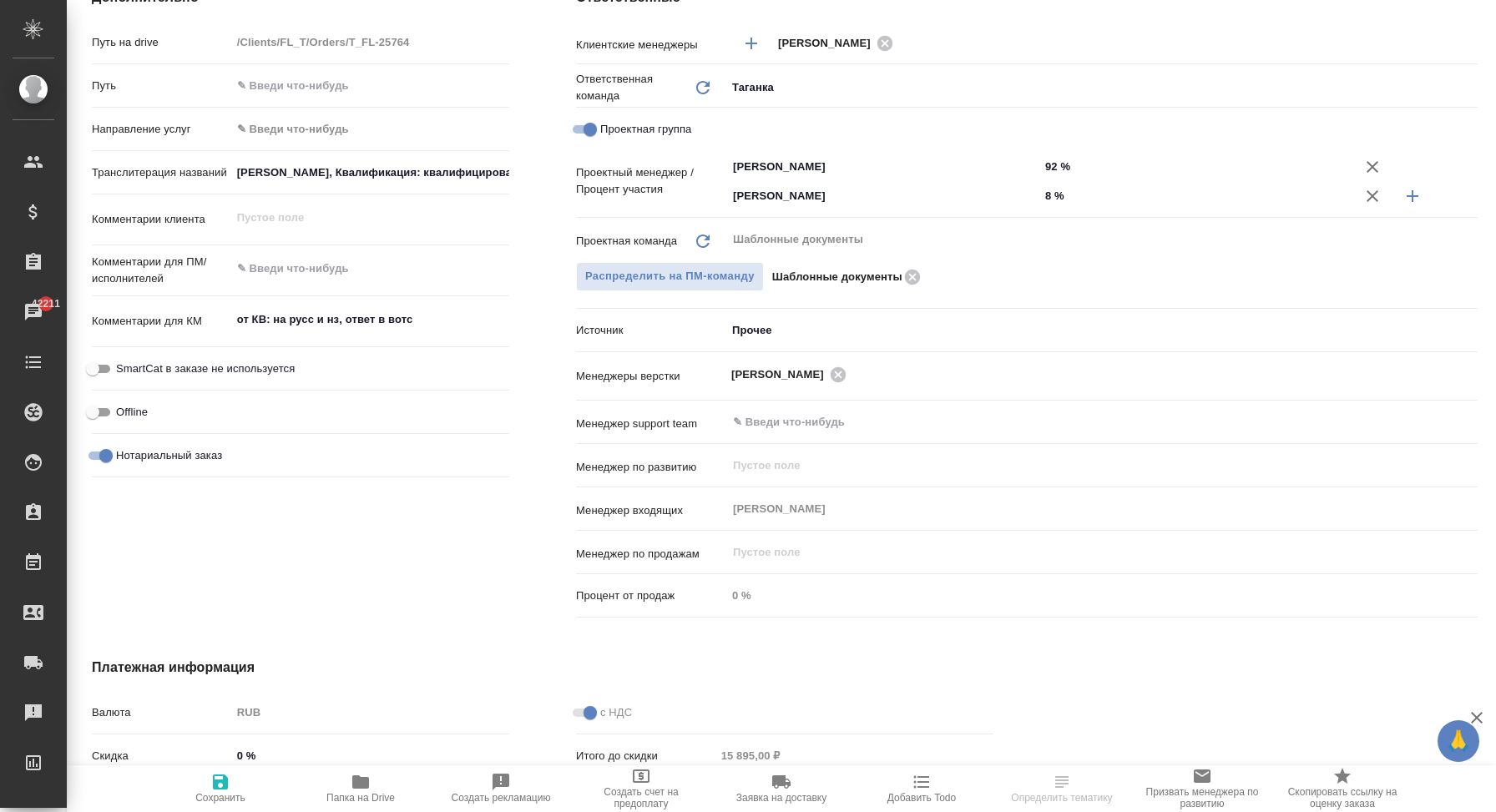
type textarea "x"
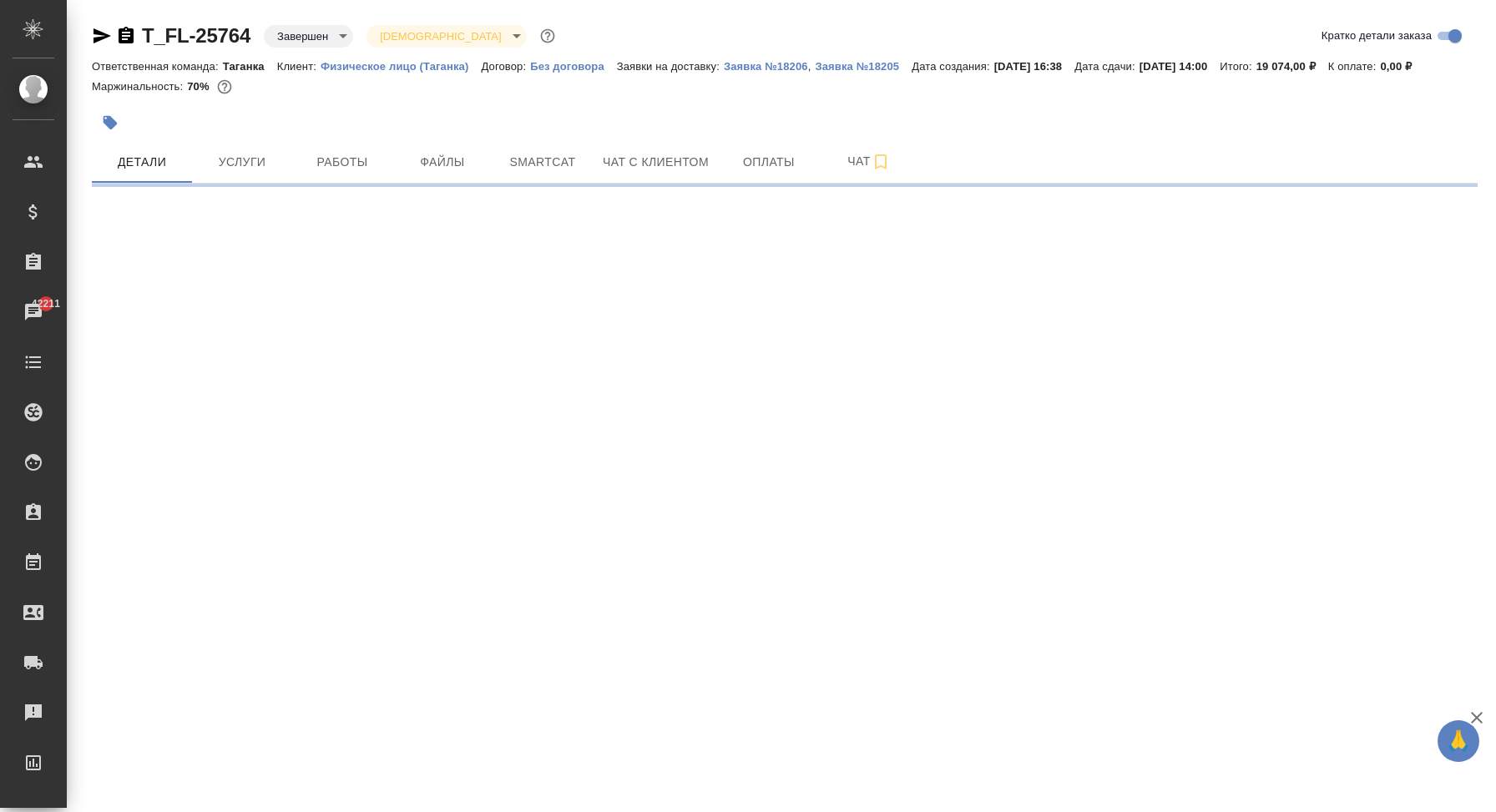
scroll to position [0, 0]
select select "RU"
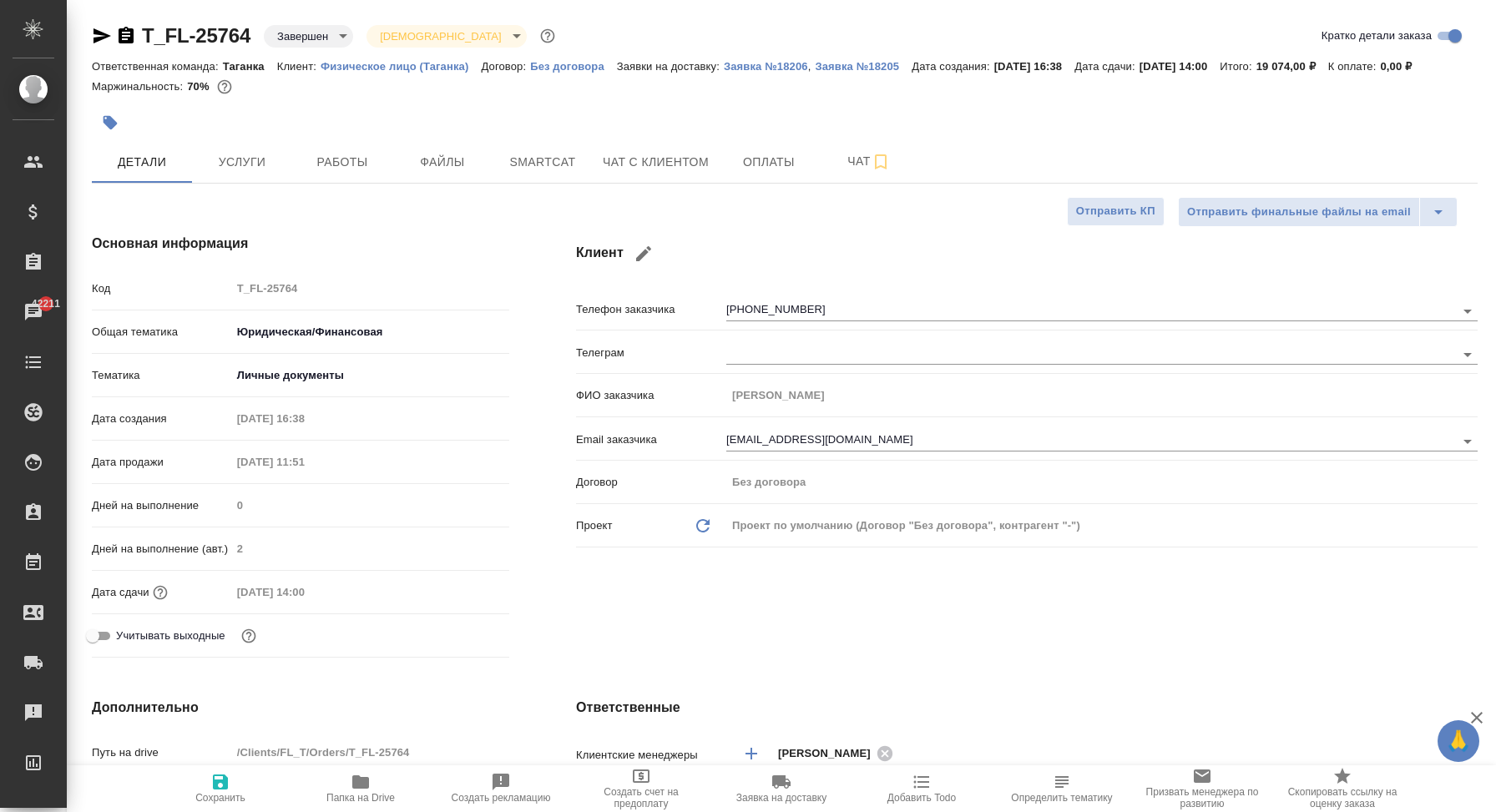
type textarea "x"
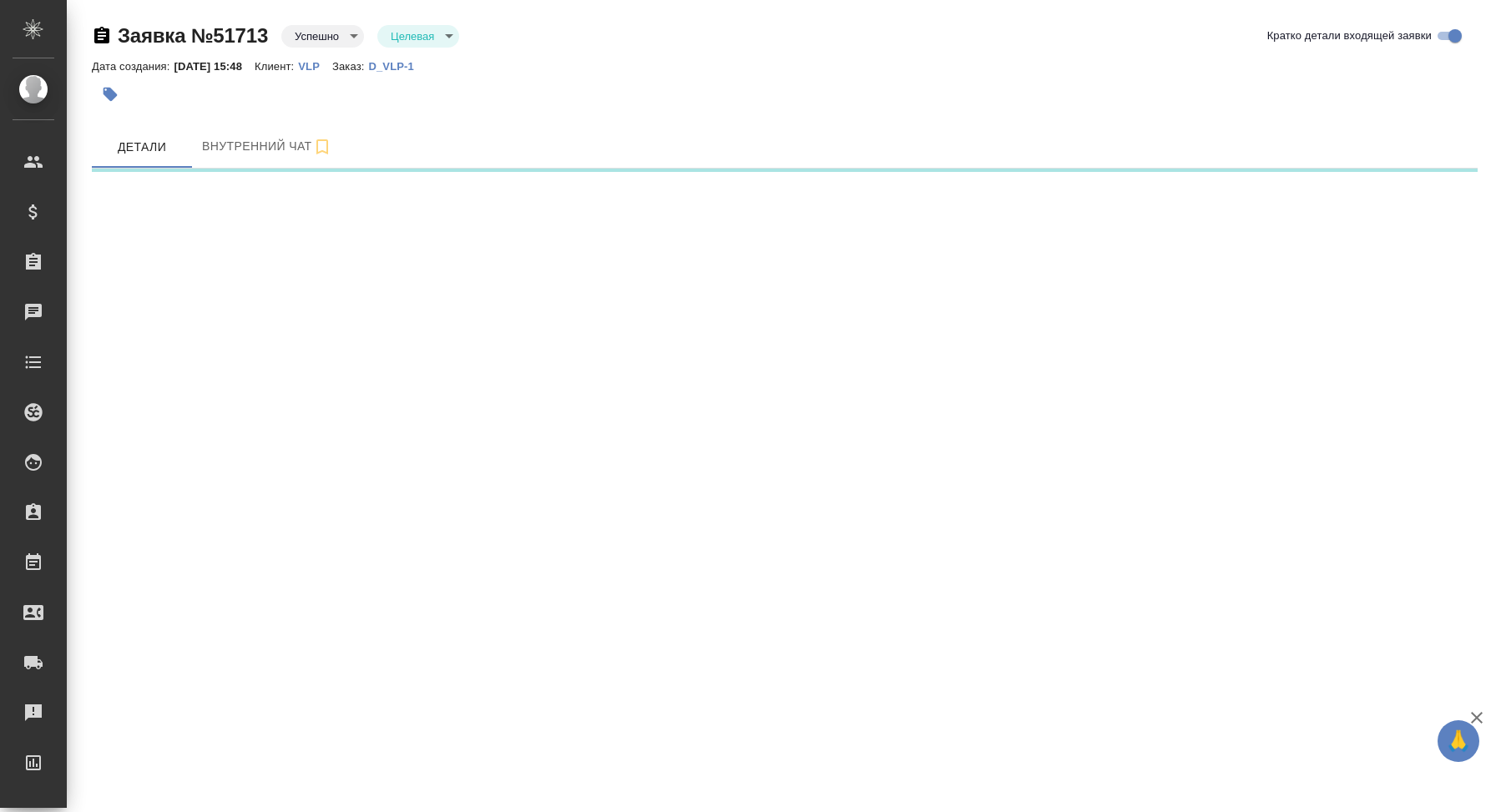
select select "RU"
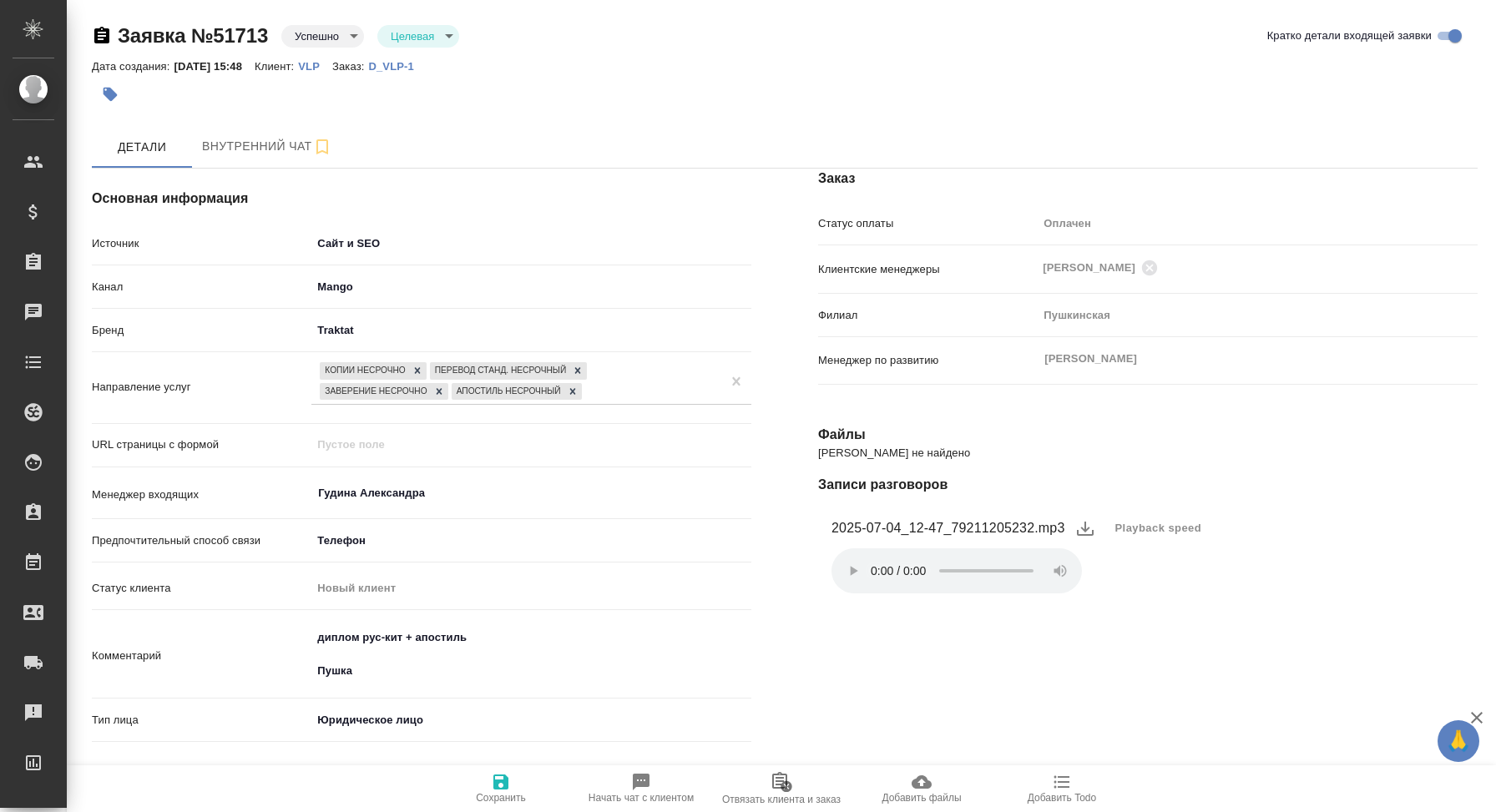
click at [414, 62] on p "D_VLP-1" at bounding box center [397, 66] width 58 height 13
type textarea "x"
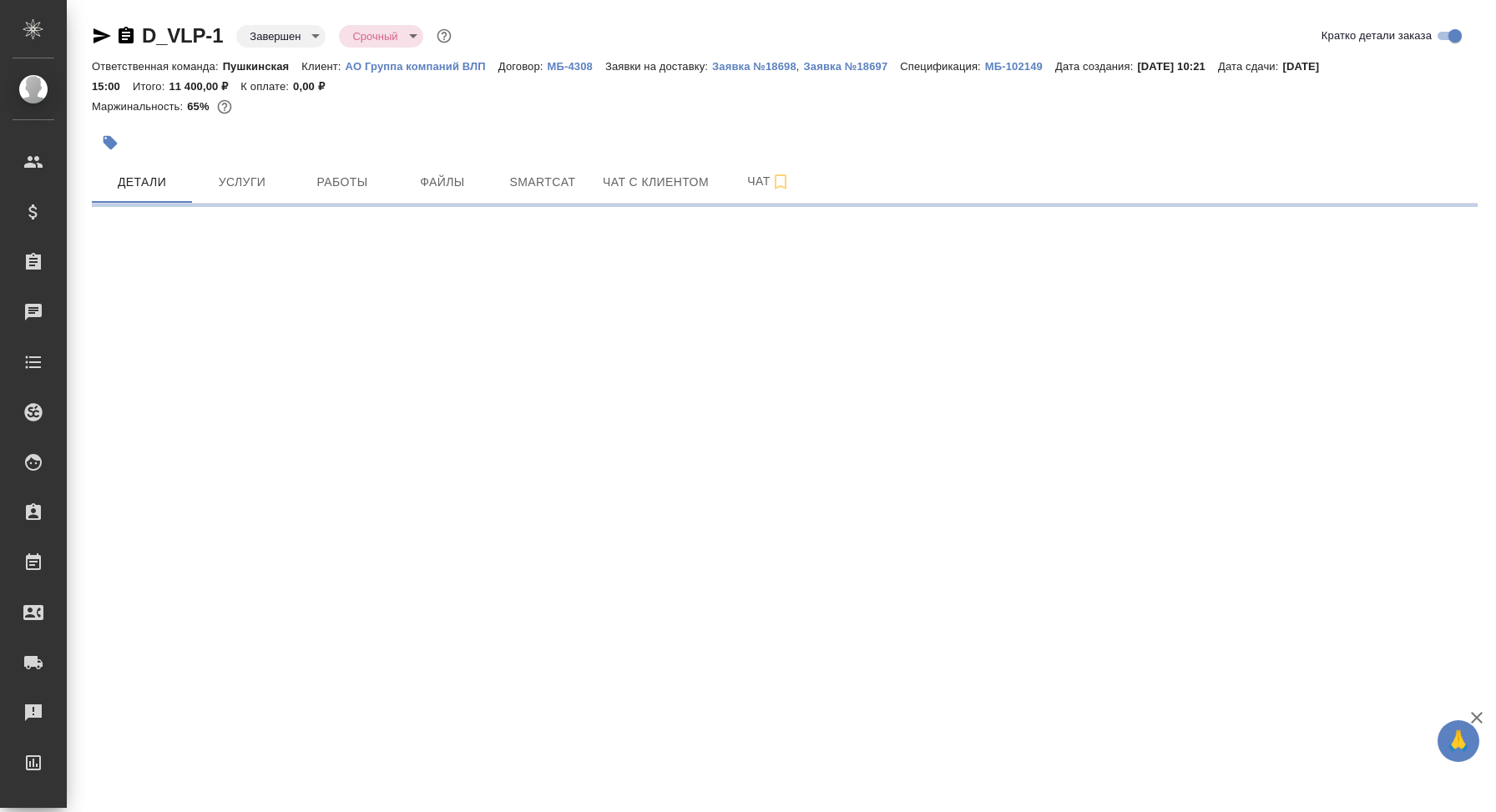
select select "RU"
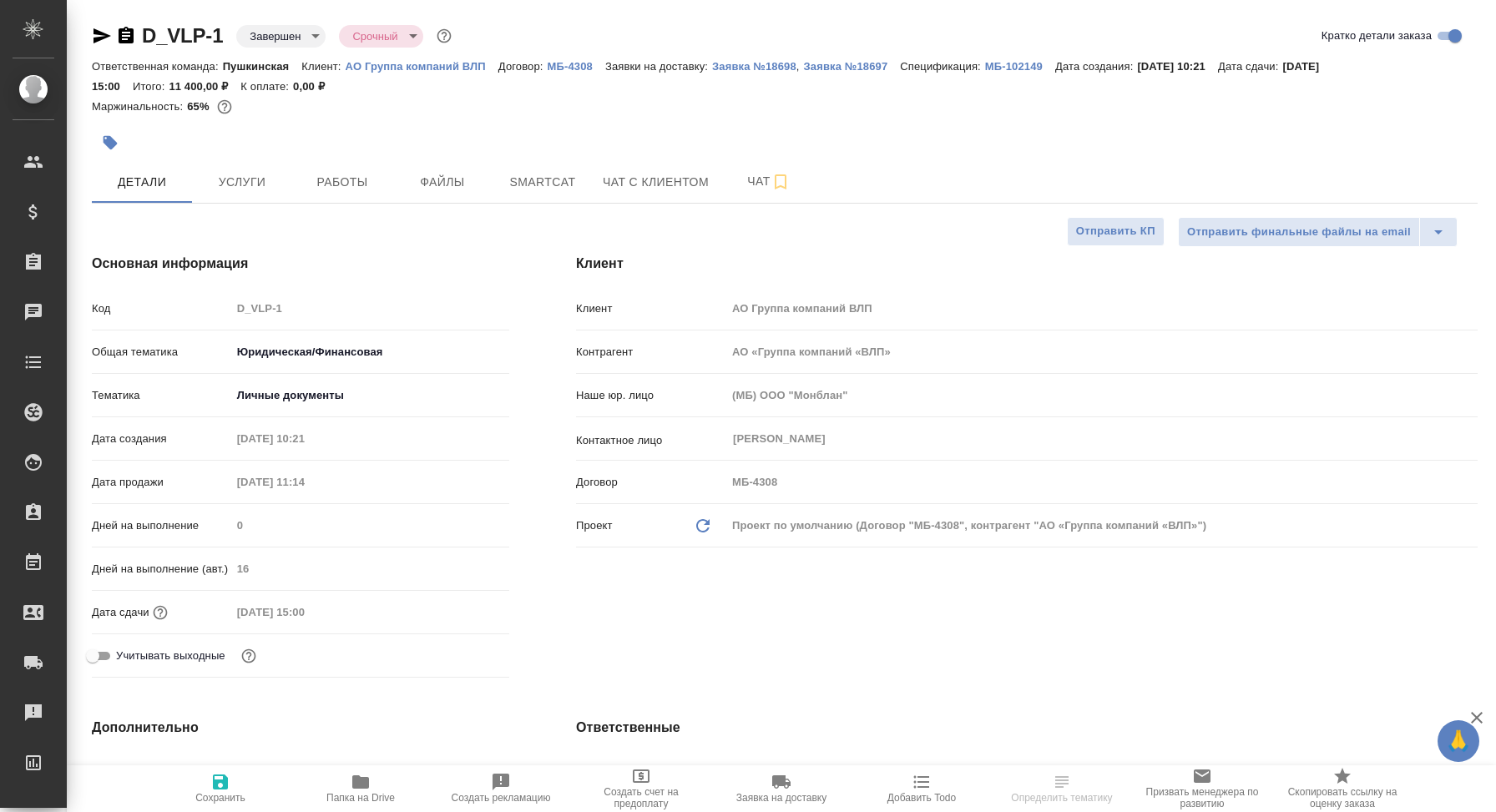
type textarea "x"
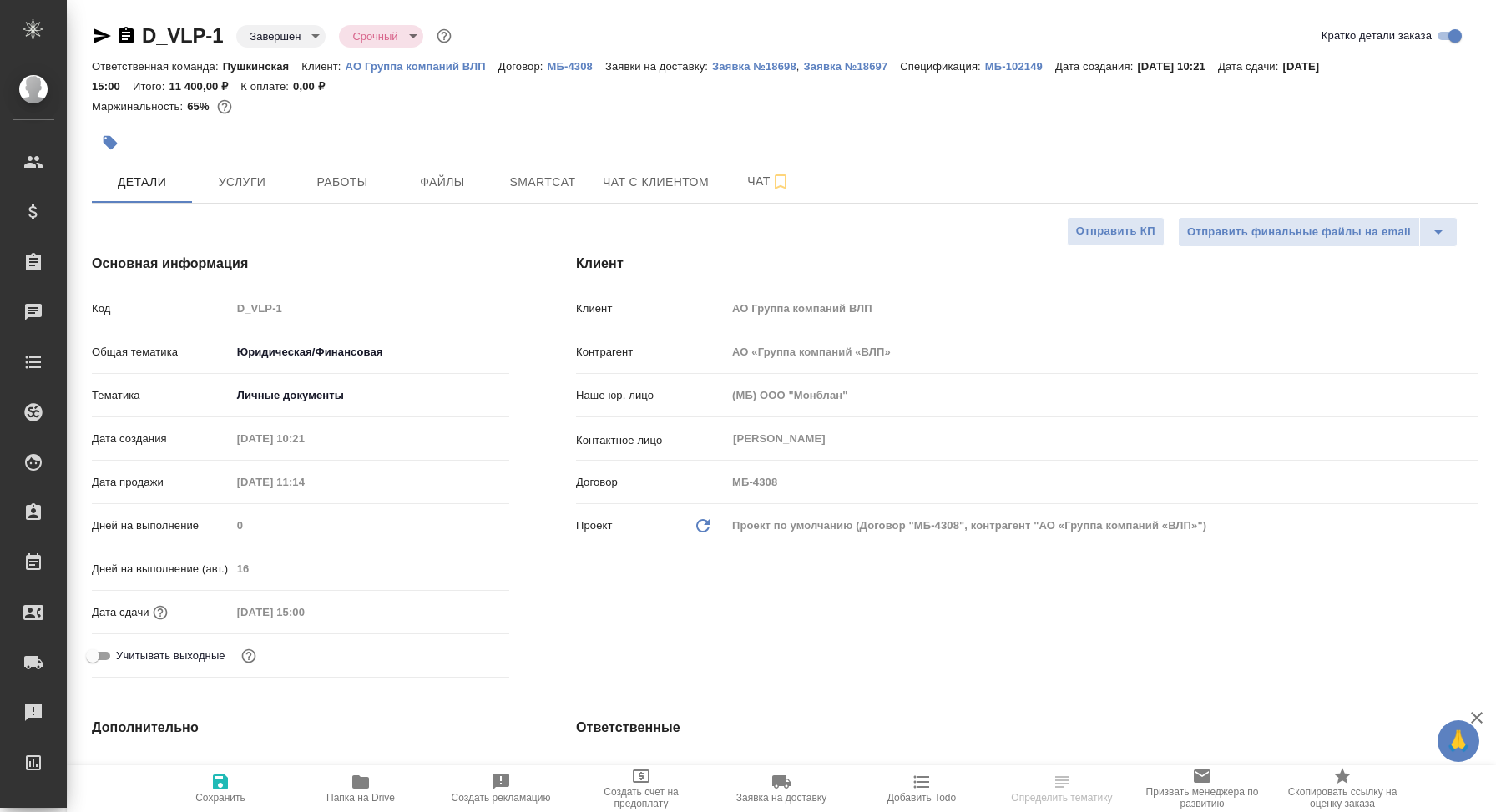
type textarea "x"
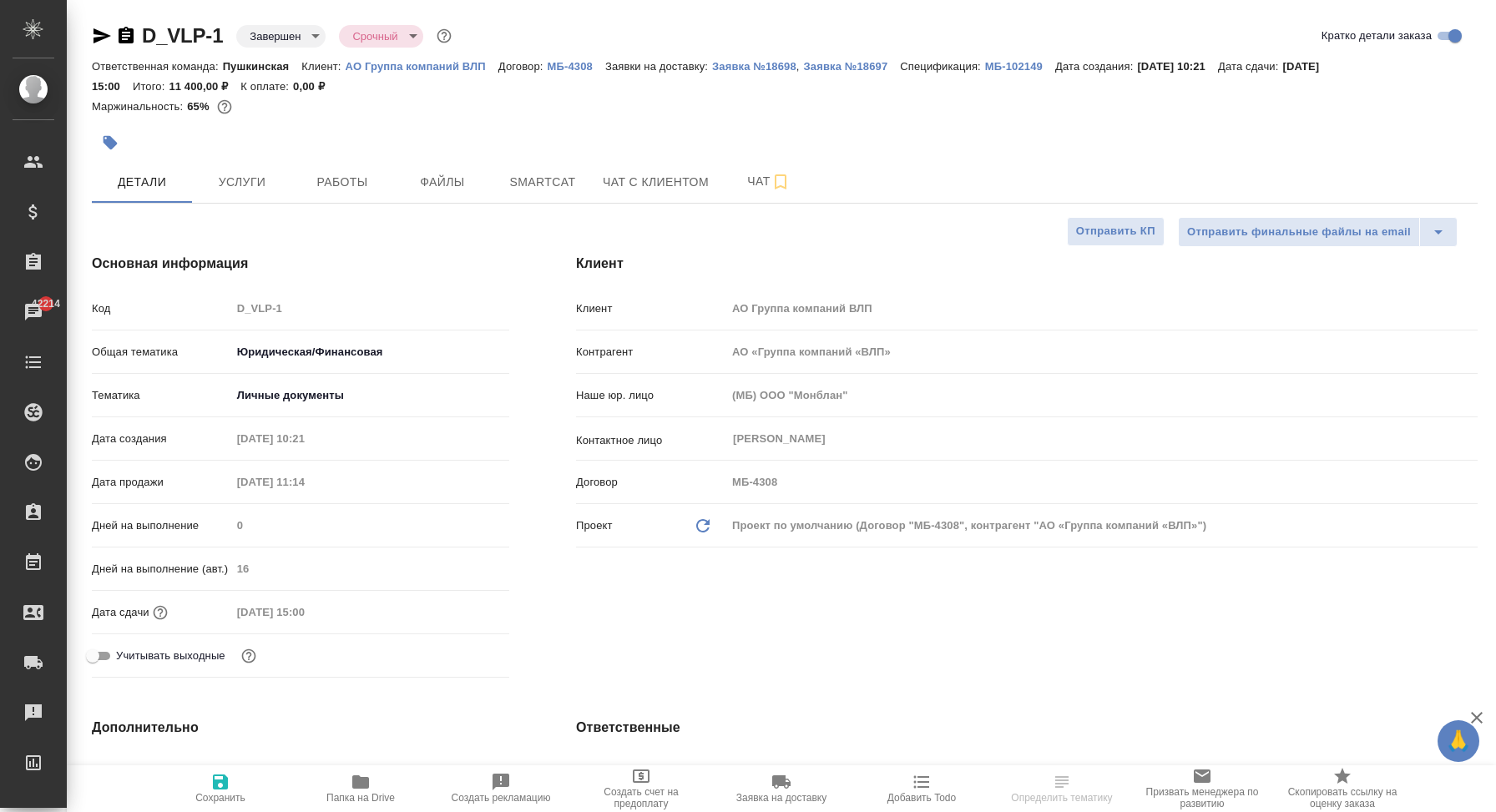
type textarea "x"
select select "RU"
type textarea "x"
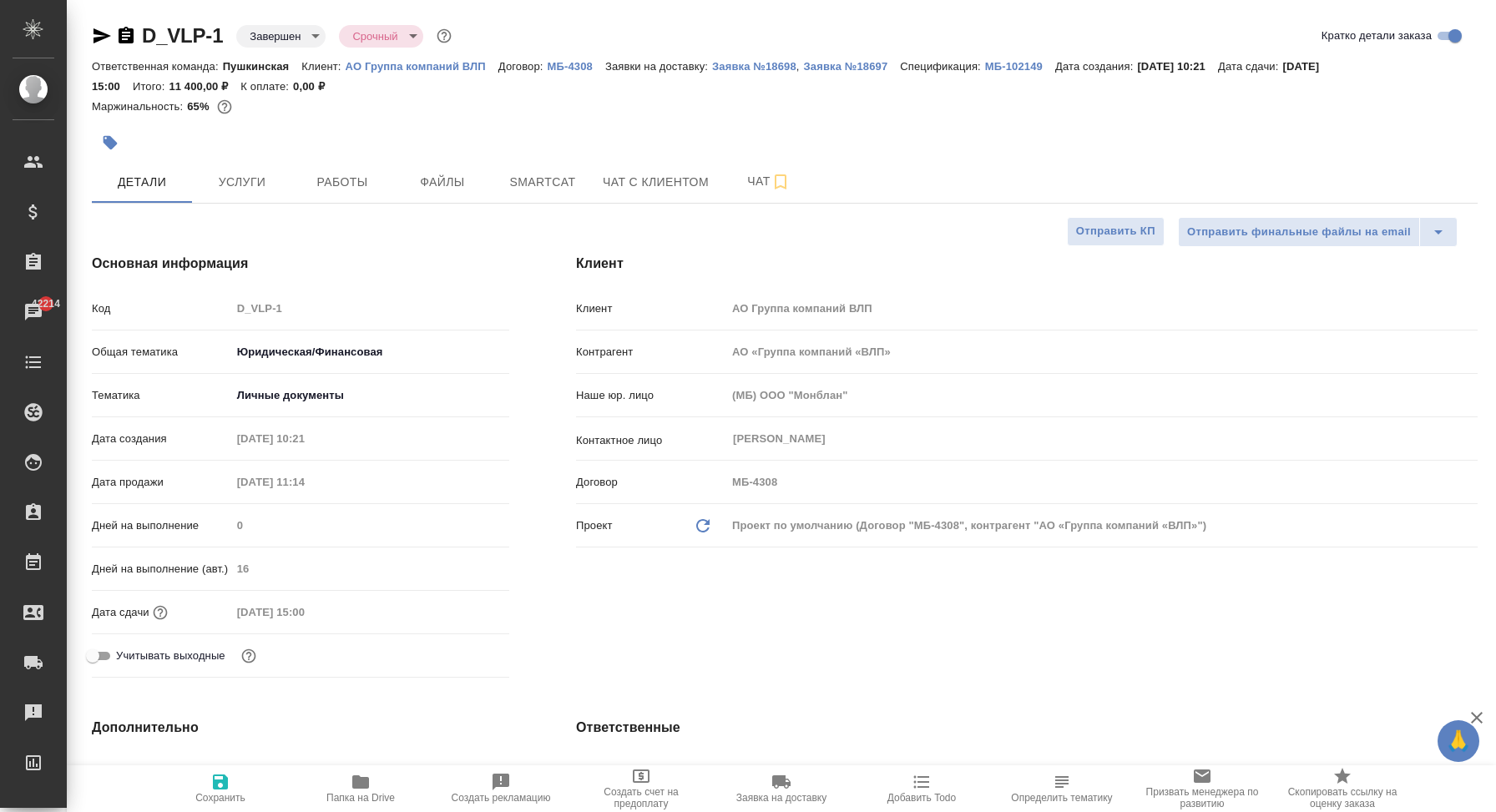
type textarea "x"
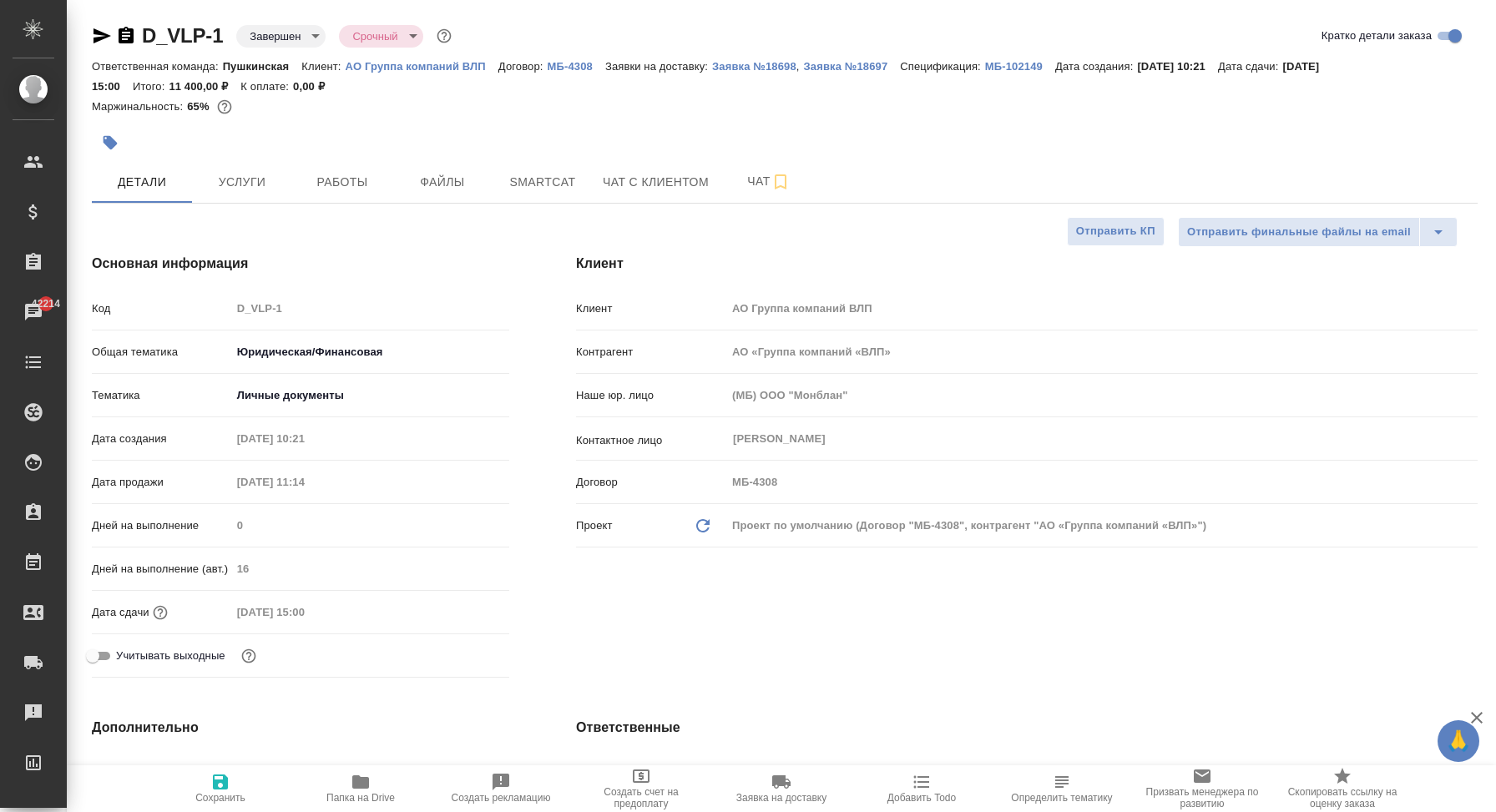
type textarea "x"
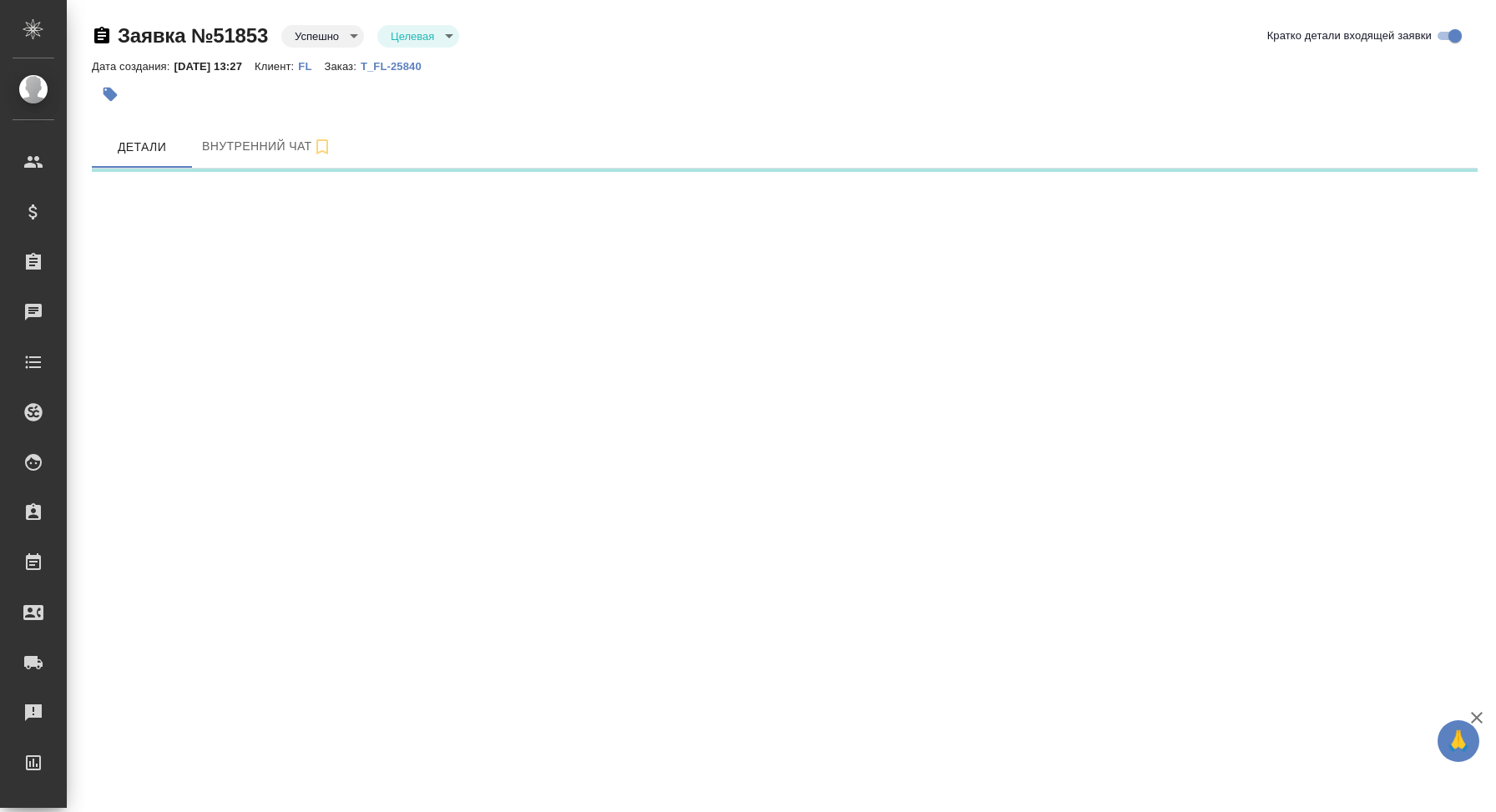
select select "RU"
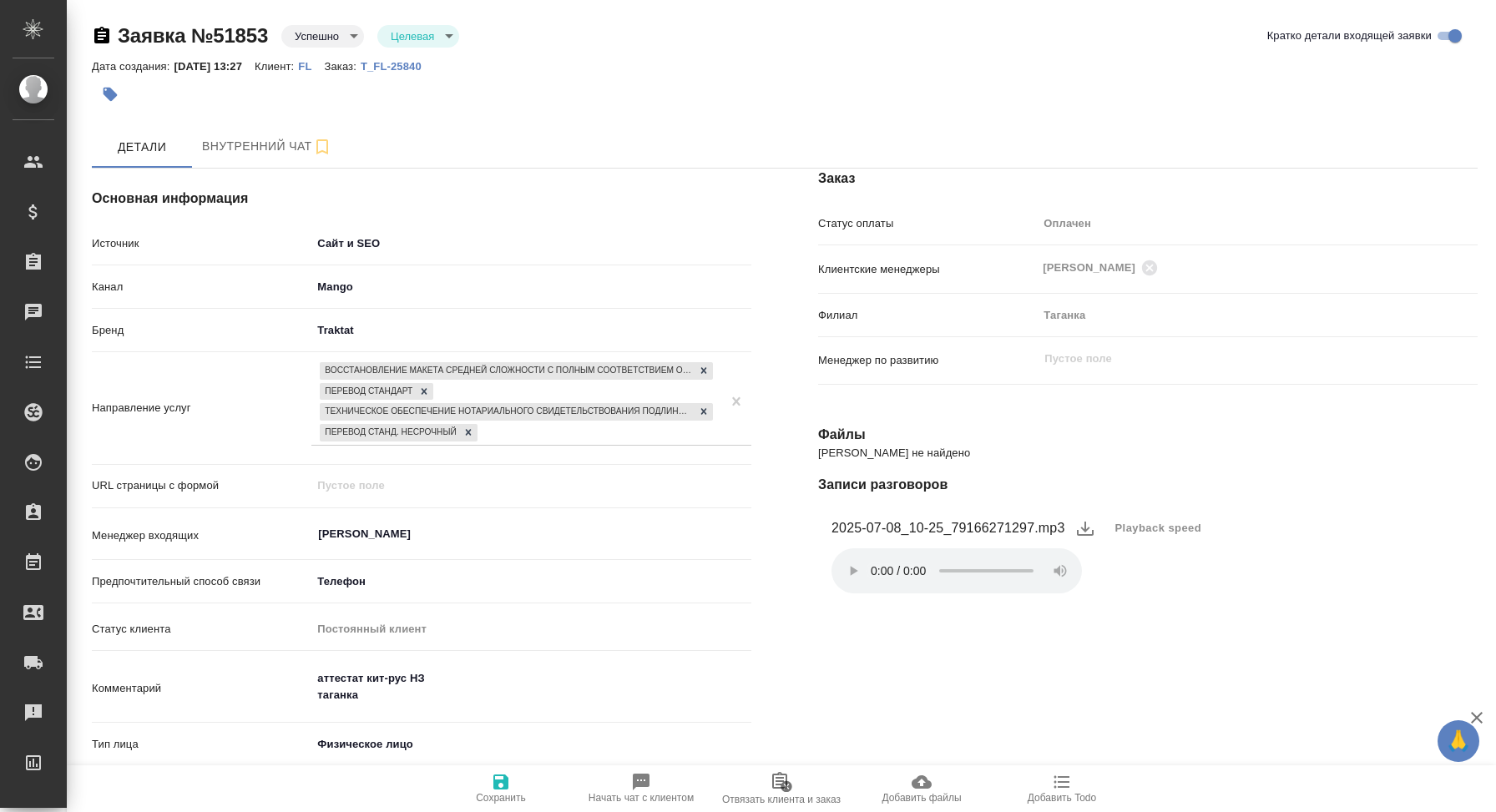
scroll to position [12, 0]
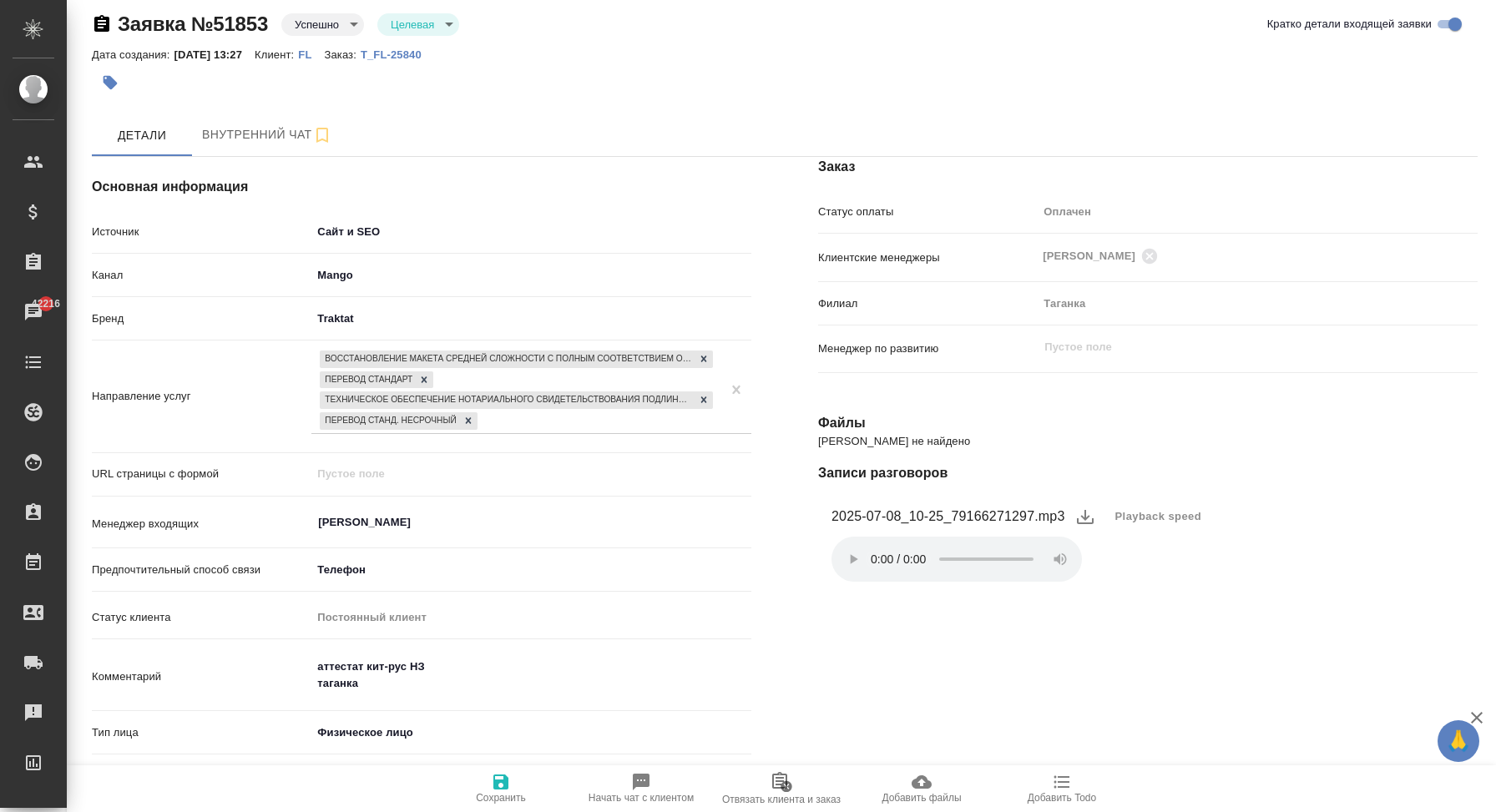
type textarea "x"
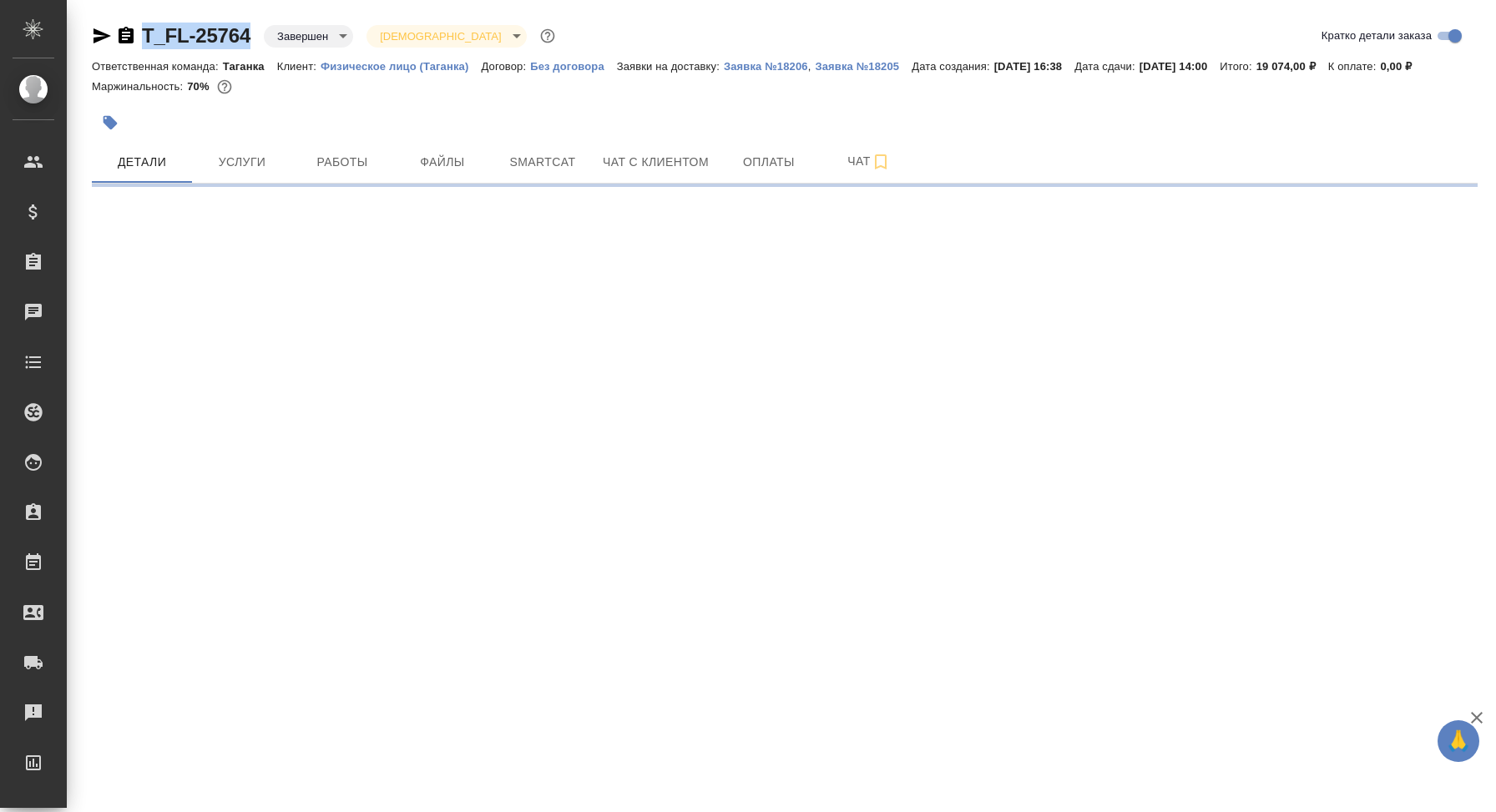
drag, startPoint x: 255, startPoint y: 32, endPoint x: 143, endPoint y: 40, distance: 112.3
click at [143, 40] on div "T_FL-25764 Завершен closed Святая троица holyTrinity" at bounding box center [325, 36] width 467 height 27
copy link "T_FL-25764"
select select "RU"
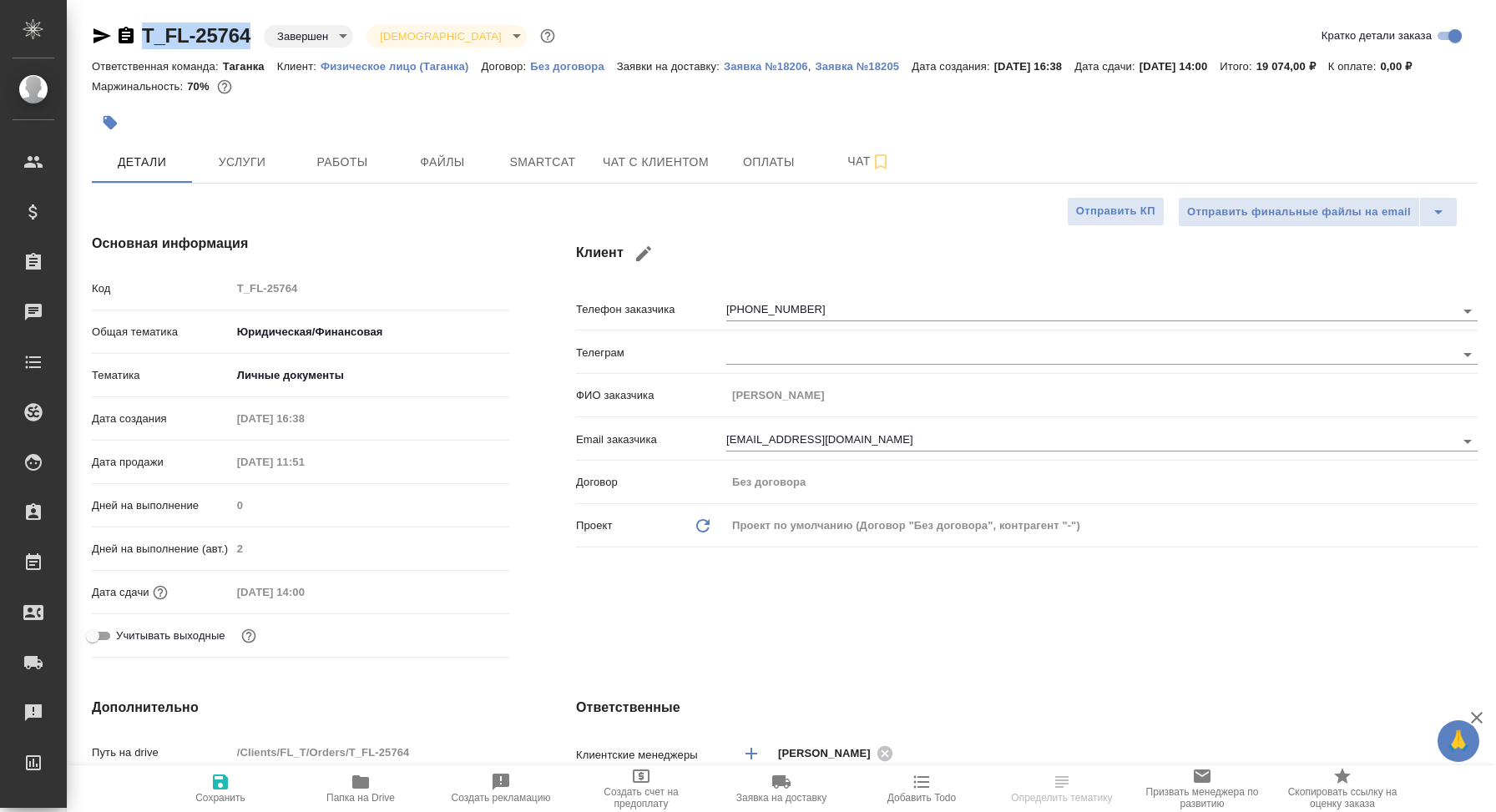
type textarea "x"
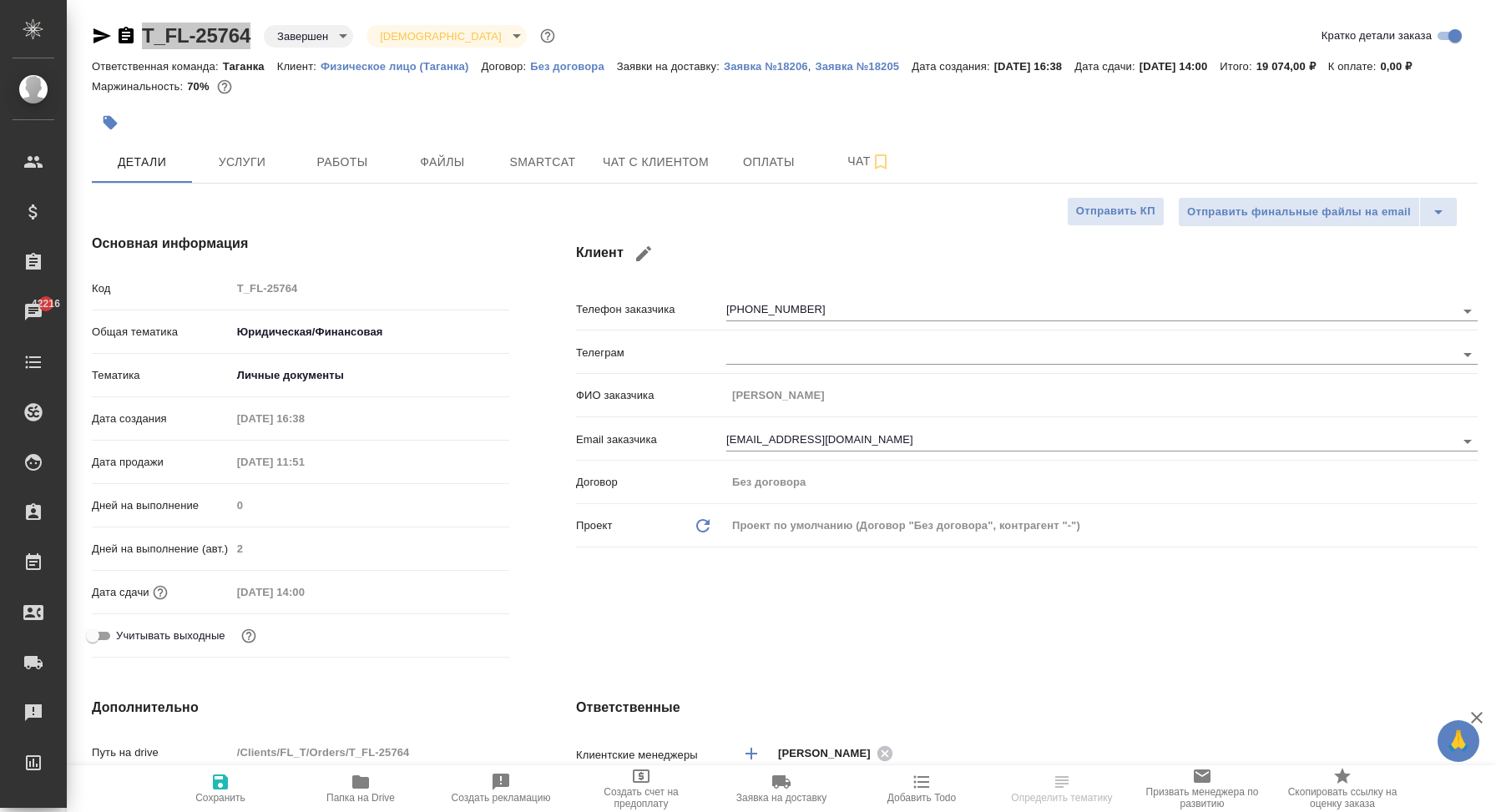
type textarea "x"
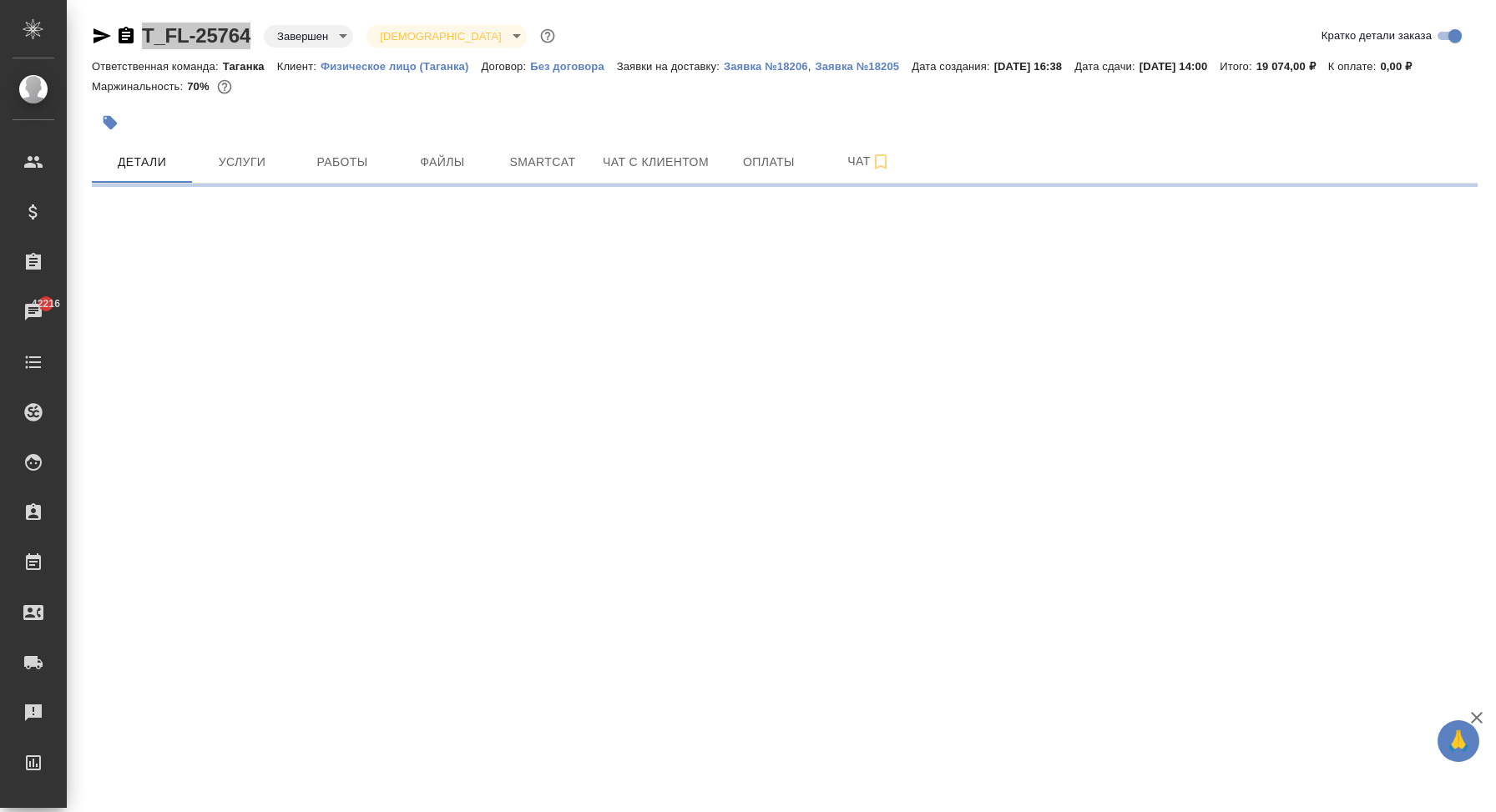
select select "RU"
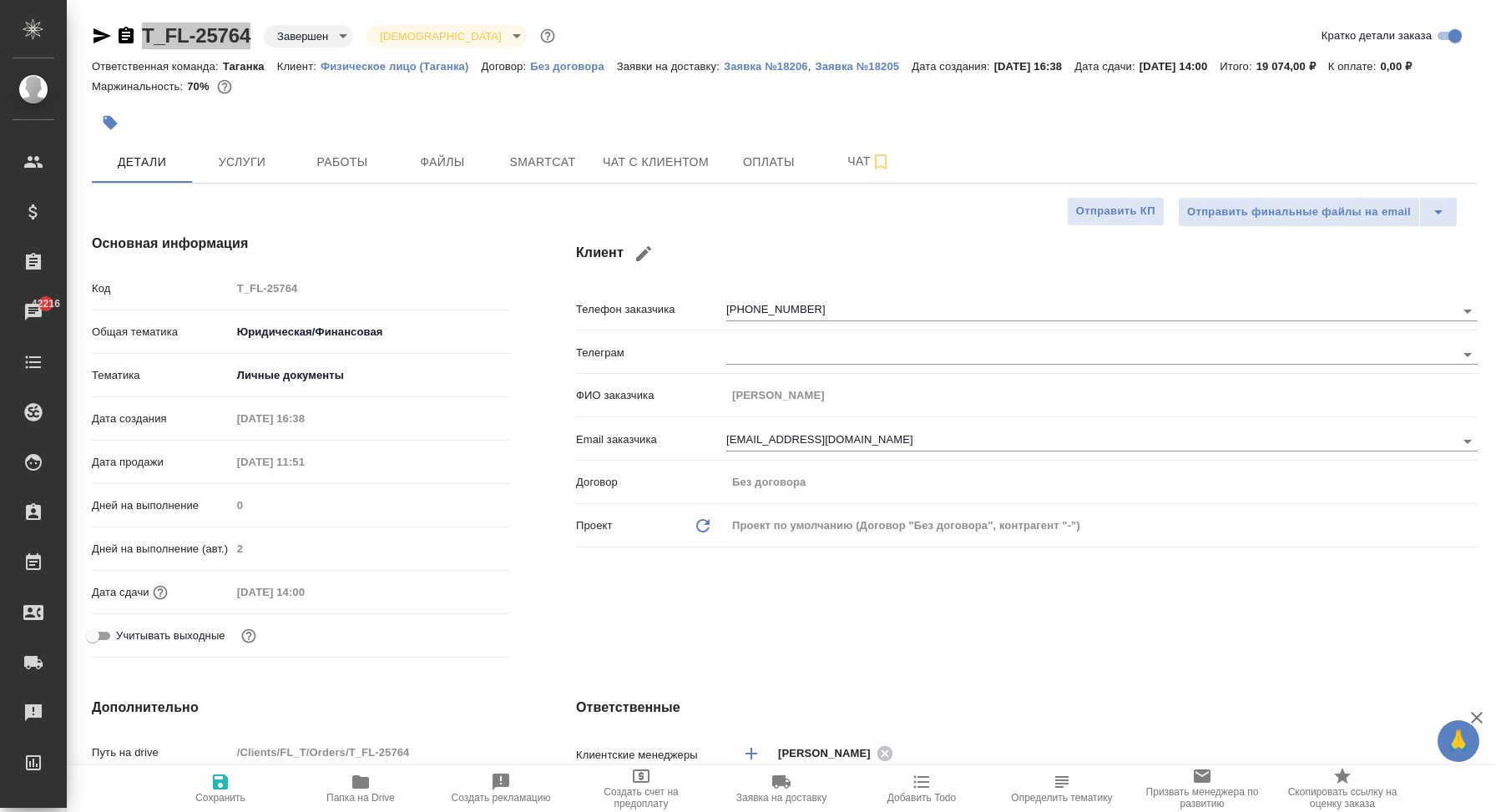
type textarea "x"
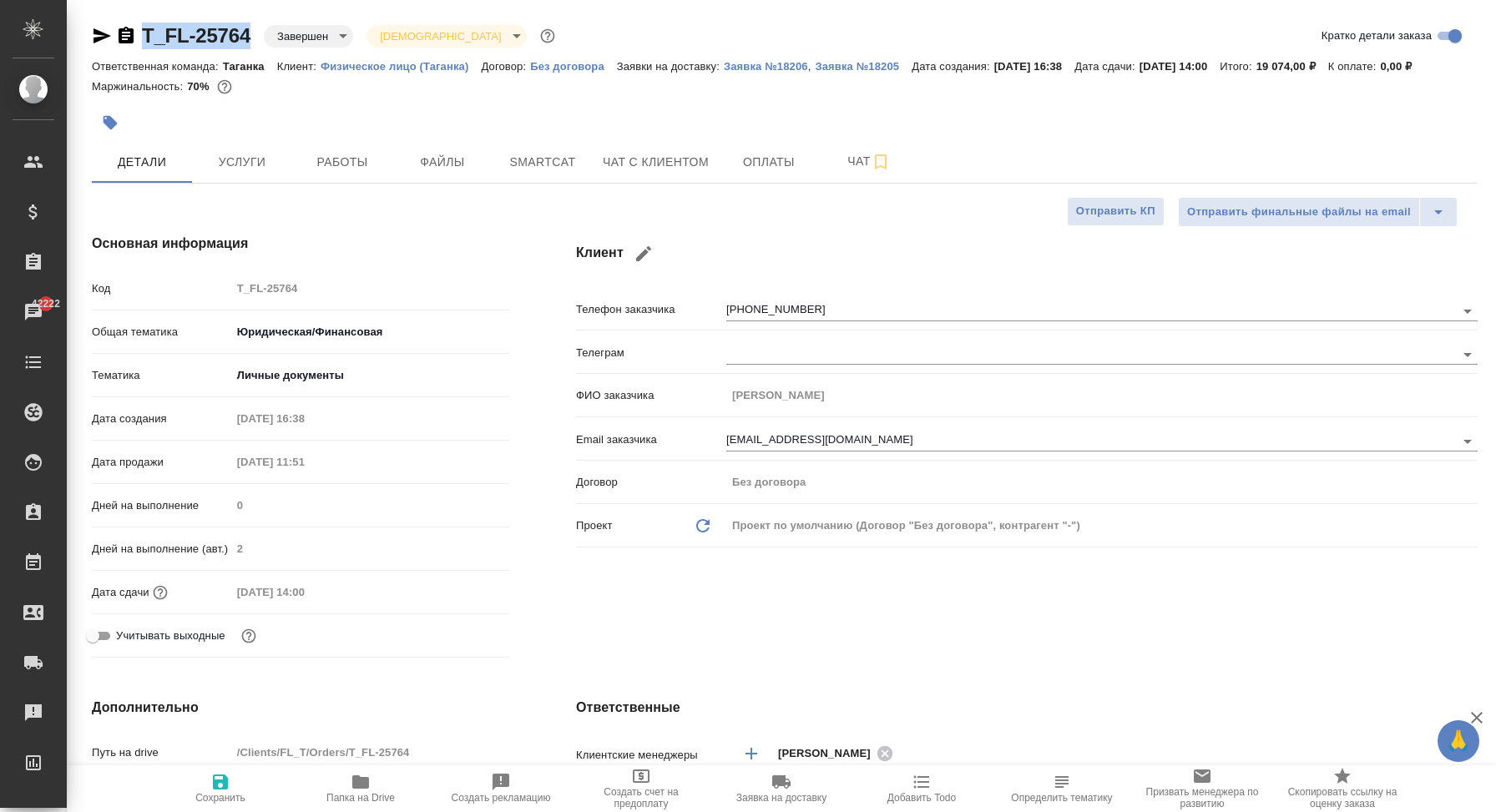
type textarea "x"
